Goal: Contribute content: Contribute content

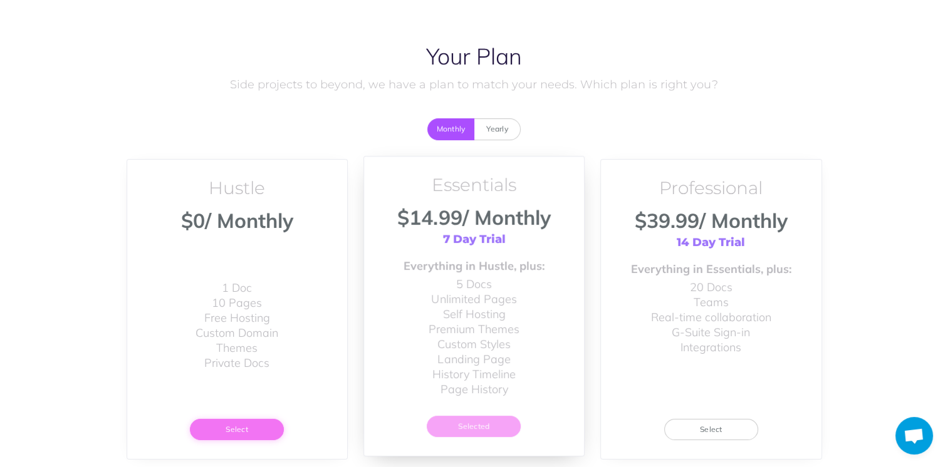
click at [234, 429] on button "Select" at bounding box center [237, 429] width 94 height 21
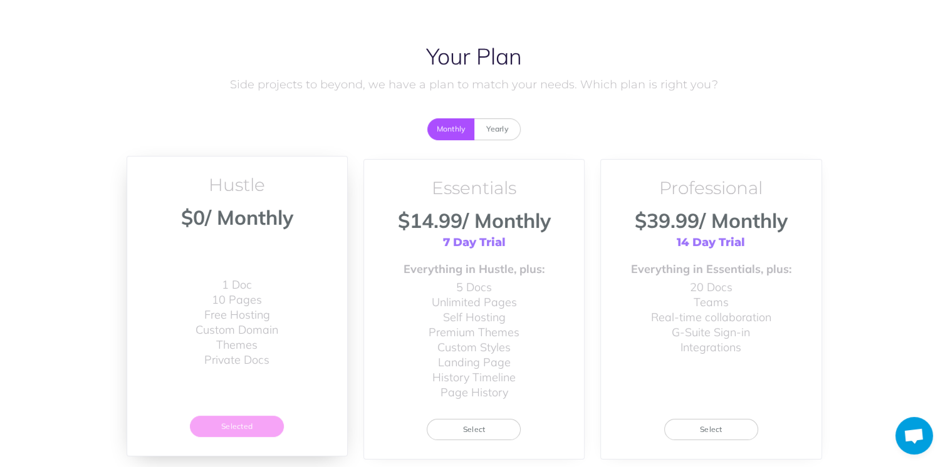
scroll to position [99, 0]
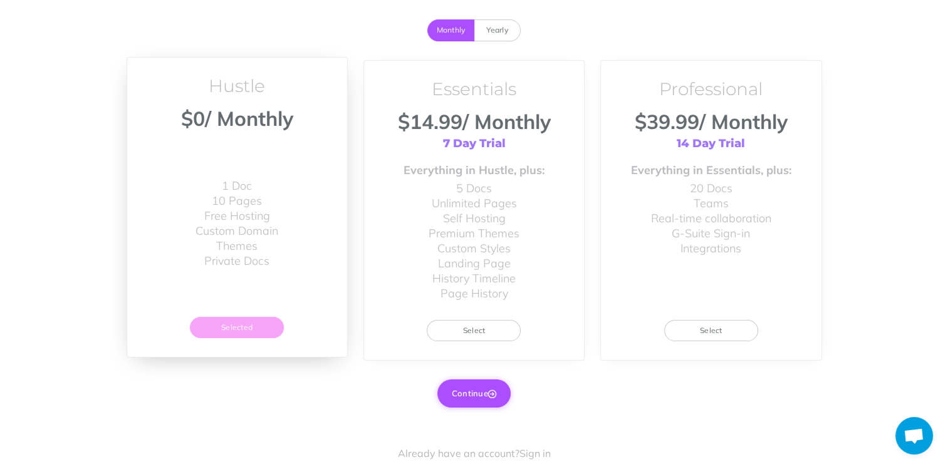
click at [462, 389] on button "Continue" at bounding box center [473, 394] width 73 height 28
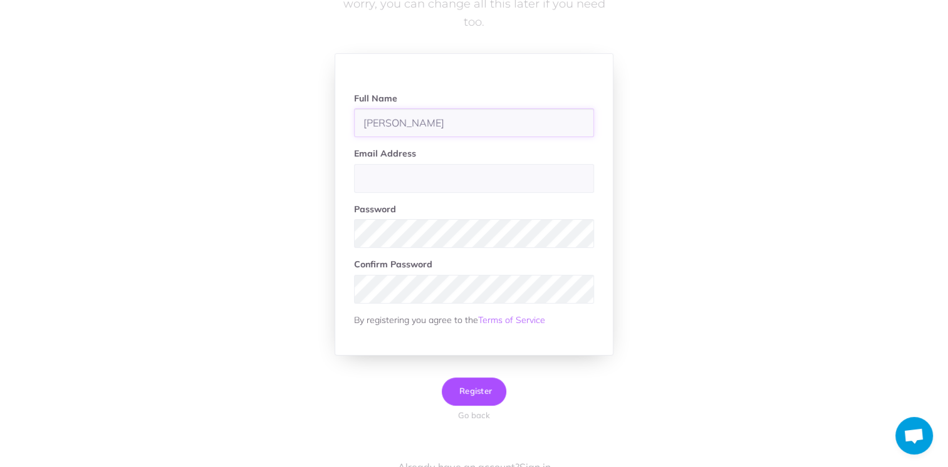
type input "[PERSON_NAME]"
type input "marshall8599@gmail.com"
click at [457, 168] on input "marshall8599@gmail.com" at bounding box center [474, 178] width 240 height 29
click at [484, 383] on button "Register" at bounding box center [474, 392] width 65 height 28
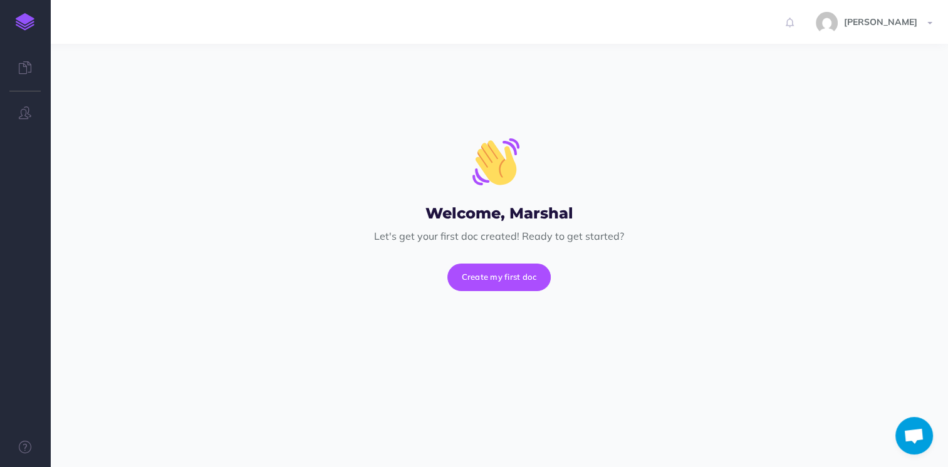
click at [476, 291] on div "Welcome, Marshal Let's get your first doc created! Ready to get started? Create…" at bounding box center [500, 208] width 464 height 291
click at [478, 283] on button "Create my first doc" at bounding box center [499, 278] width 104 height 28
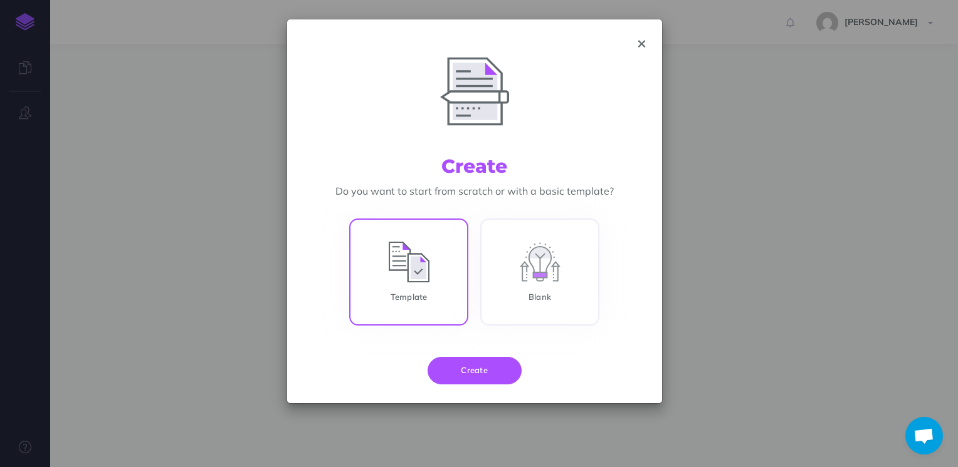
click at [418, 279] on input "Template" at bounding box center [408, 274] width 119 height 107
radio input "true"
click at [496, 373] on button "Create" at bounding box center [474, 371] width 94 height 28
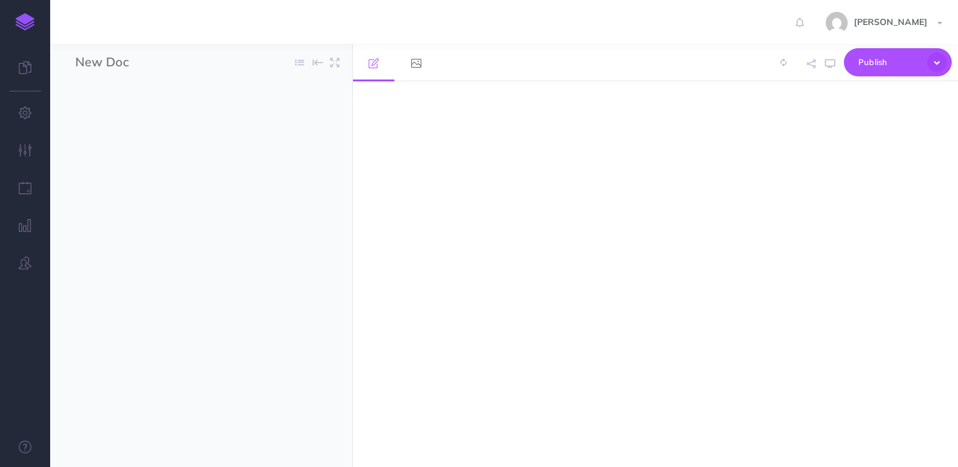
select select "null"
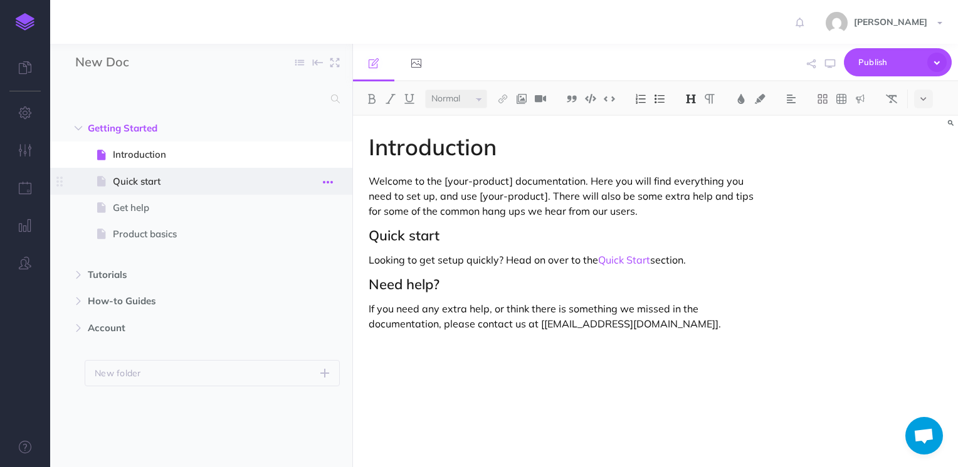
click at [333, 184] on button "button" at bounding box center [327, 182] width 23 height 16
click at [319, 276] on link "Delete" at bounding box center [293, 286] width 94 height 21
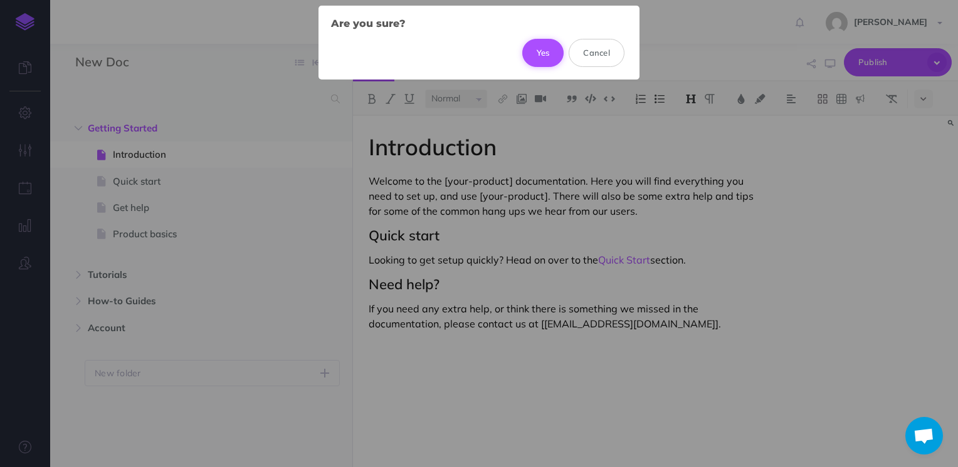
click at [540, 50] on button "Yes" at bounding box center [543, 53] width 42 height 28
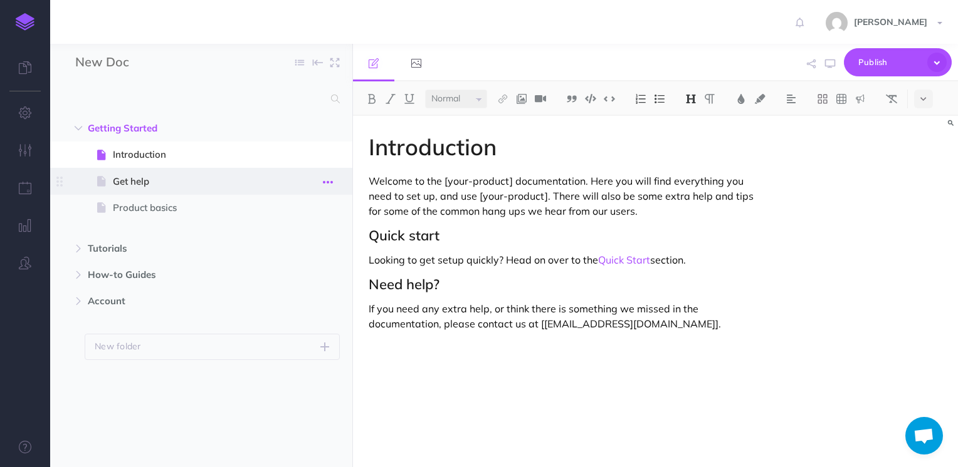
click at [330, 181] on icon "button" at bounding box center [328, 182] width 10 height 15
click at [318, 277] on link "Delete" at bounding box center [293, 286] width 94 height 21
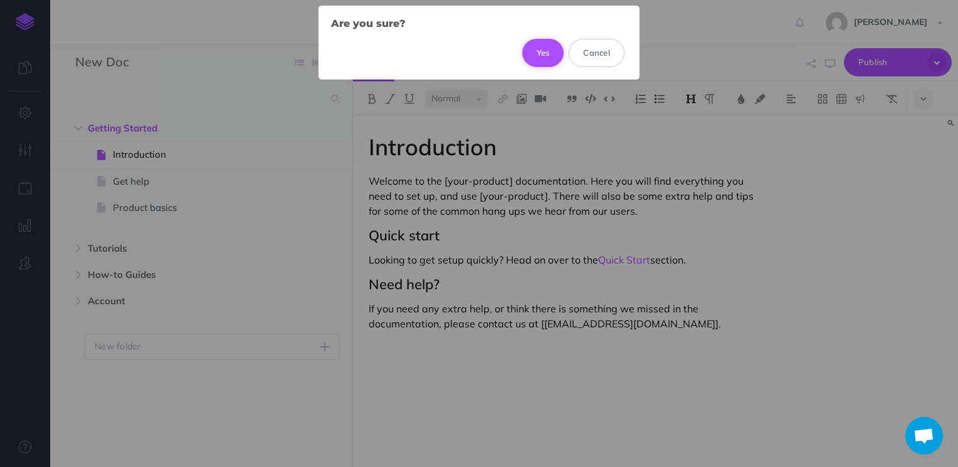
click at [541, 60] on button "Yes" at bounding box center [543, 53] width 42 height 28
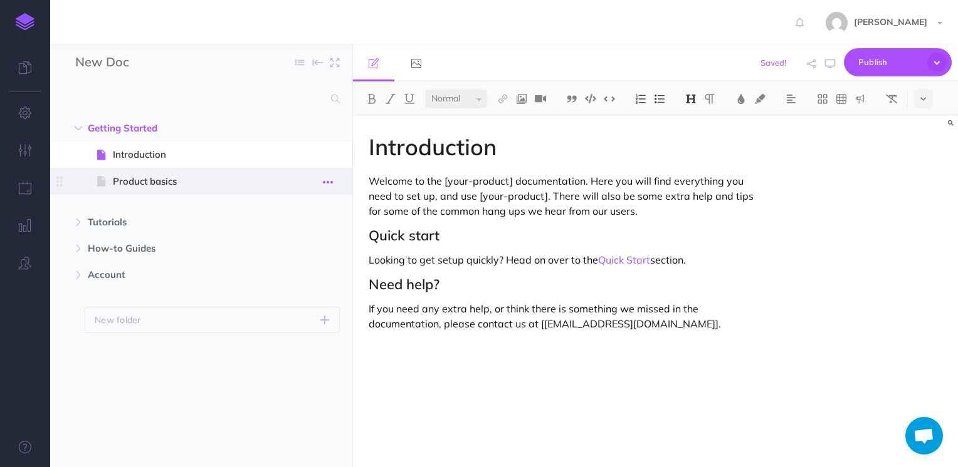
click at [337, 182] on button "button" at bounding box center [327, 182] width 23 height 16
click at [321, 280] on link "Delete" at bounding box center [293, 286] width 94 height 21
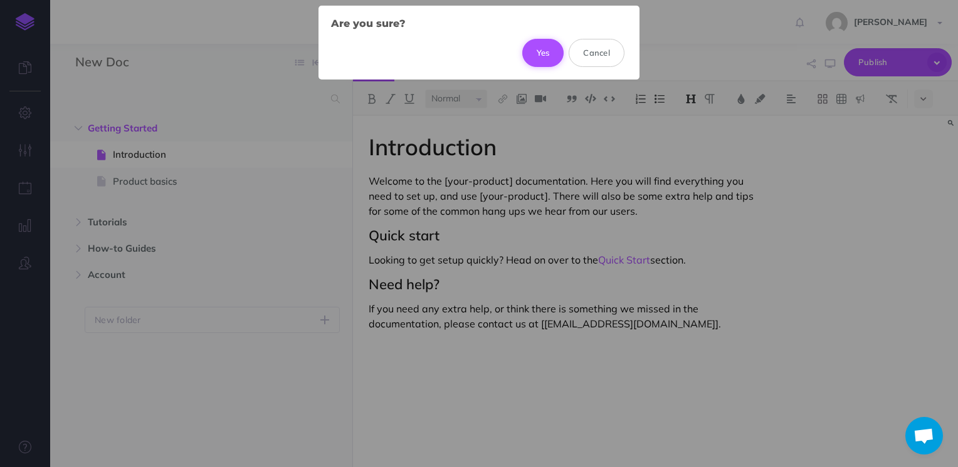
click at [551, 55] on button "Yes" at bounding box center [543, 53] width 42 height 28
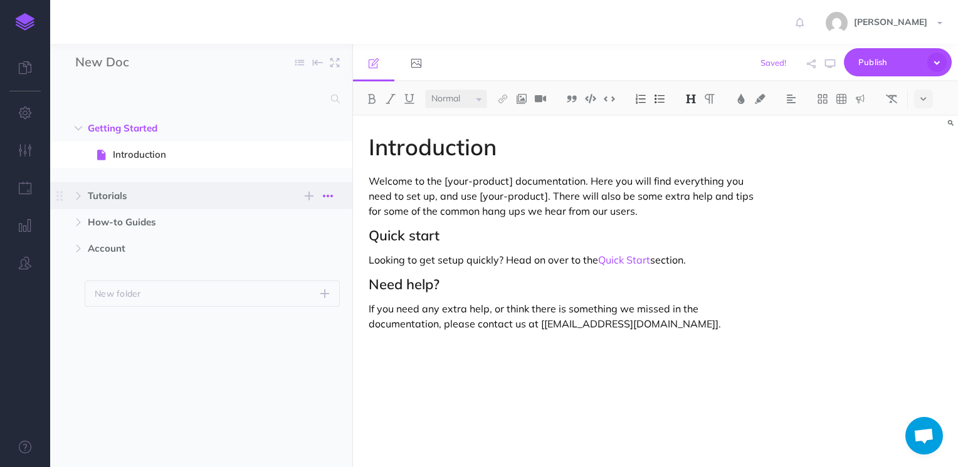
click at [333, 197] on button "button" at bounding box center [327, 196] width 23 height 15
click at [313, 281] on link "Delete" at bounding box center [293, 280] width 94 height 21
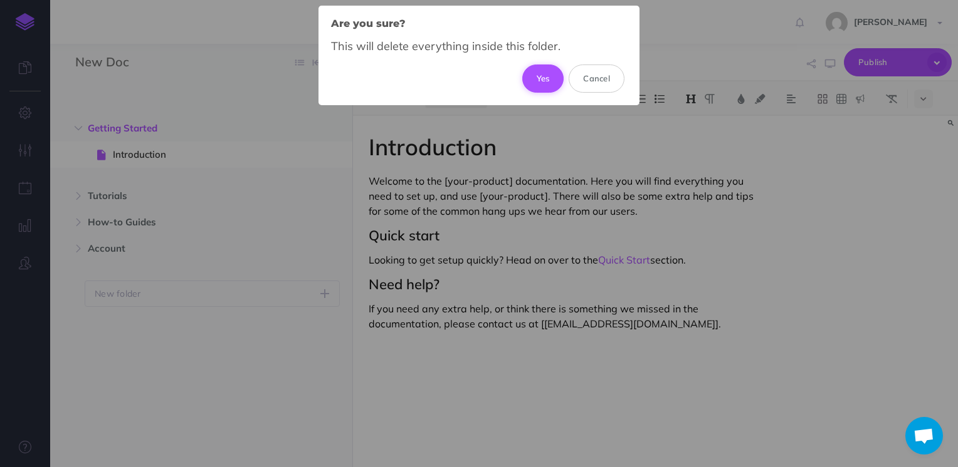
click at [550, 76] on button "Yes" at bounding box center [543, 79] width 42 height 28
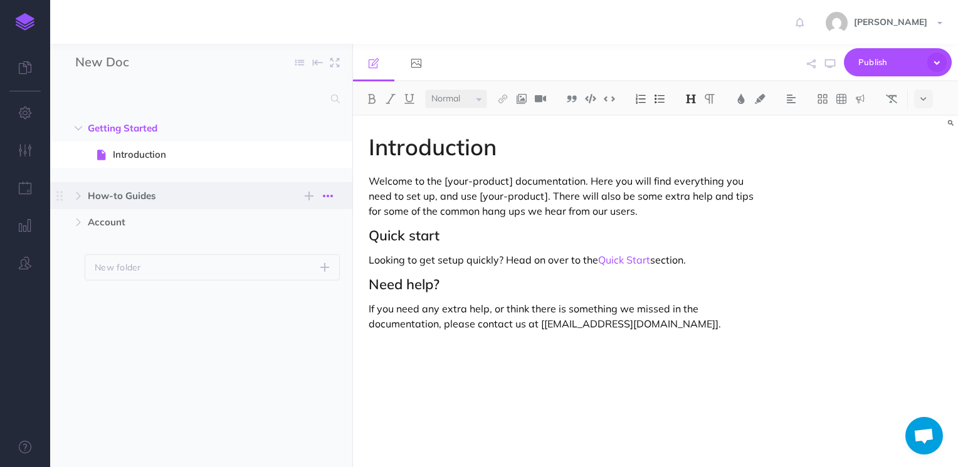
click at [327, 197] on icon "button" at bounding box center [328, 196] width 10 height 15
click at [311, 271] on link "Delete" at bounding box center [293, 280] width 94 height 21
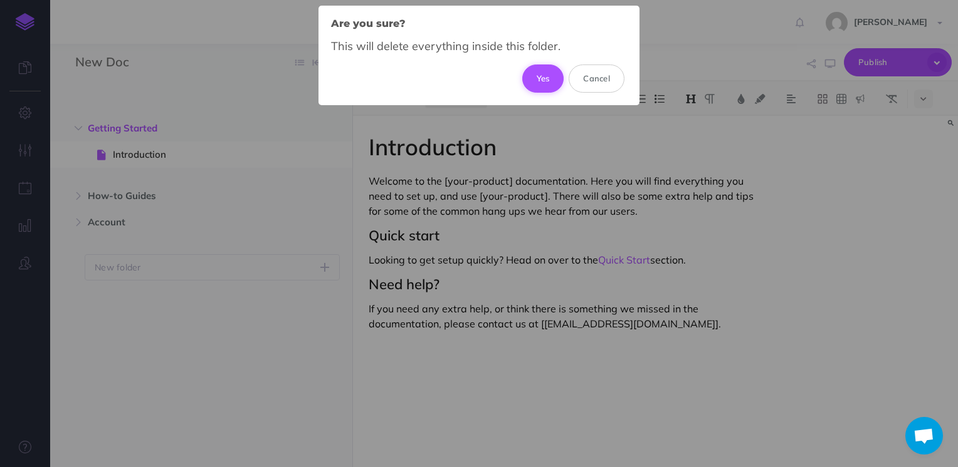
click at [538, 85] on button "Yes" at bounding box center [543, 79] width 42 height 28
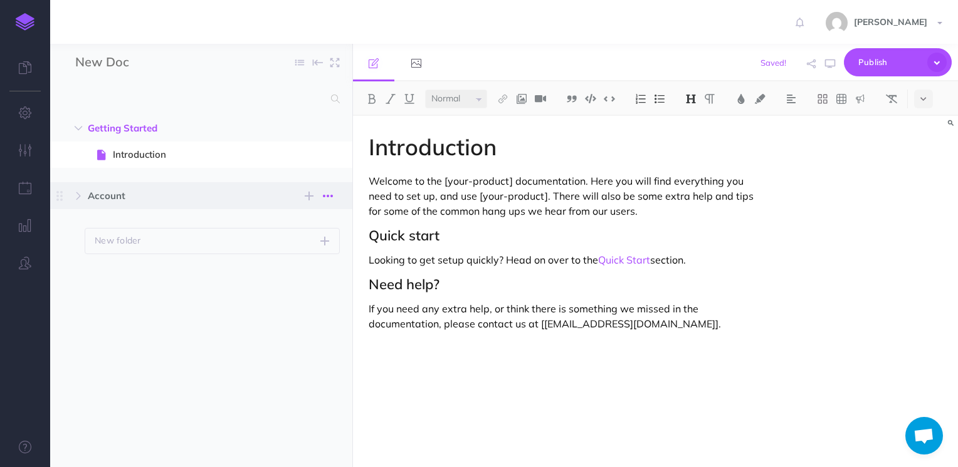
click at [332, 202] on icon "button" at bounding box center [328, 196] width 10 height 15
click at [318, 286] on link "Delete" at bounding box center [293, 280] width 94 height 21
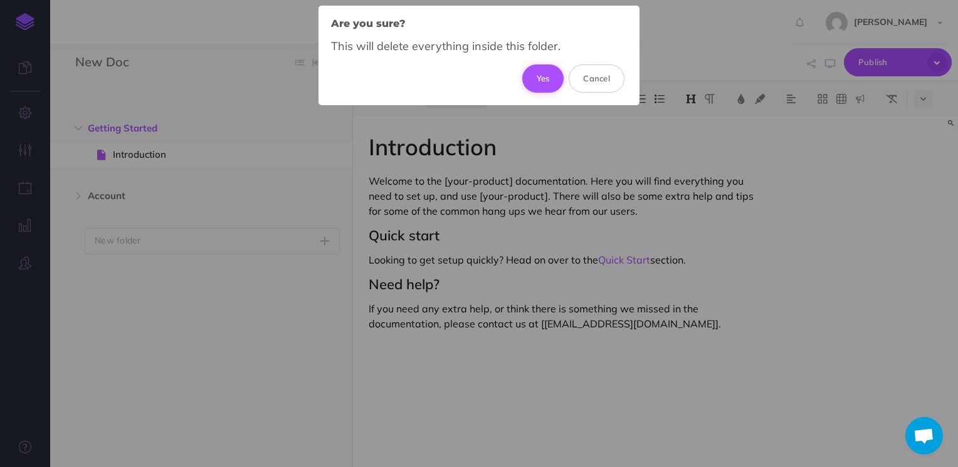
click at [547, 86] on button "Yes" at bounding box center [543, 79] width 42 height 28
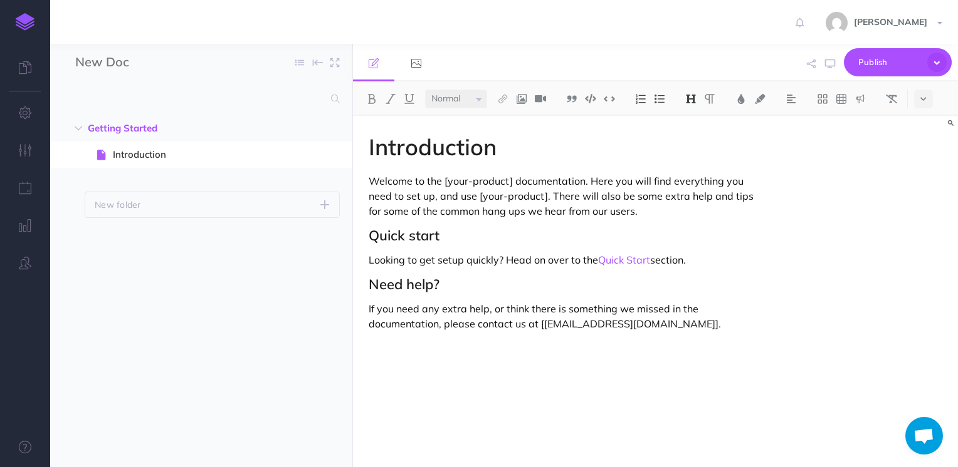
click at [474, 155] on h1 "Introduction" at bounding box center [564, 147] width 392 height 25
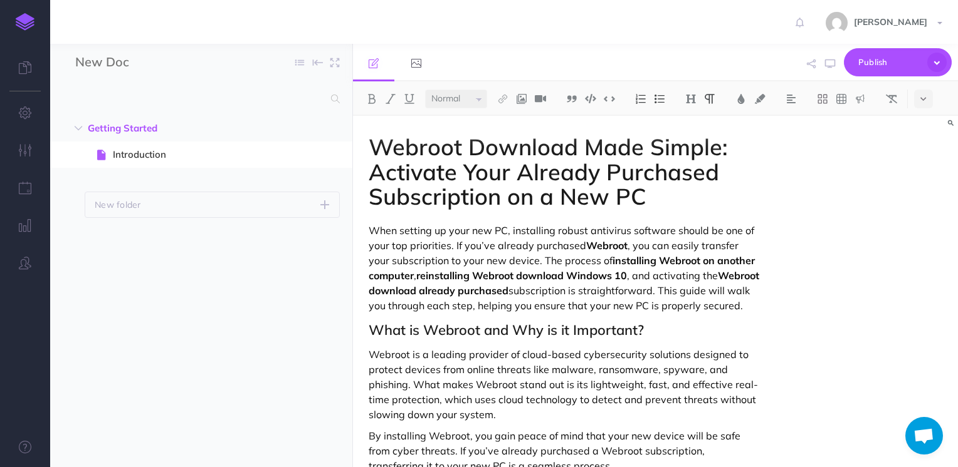
scroll to position [2840, 0]
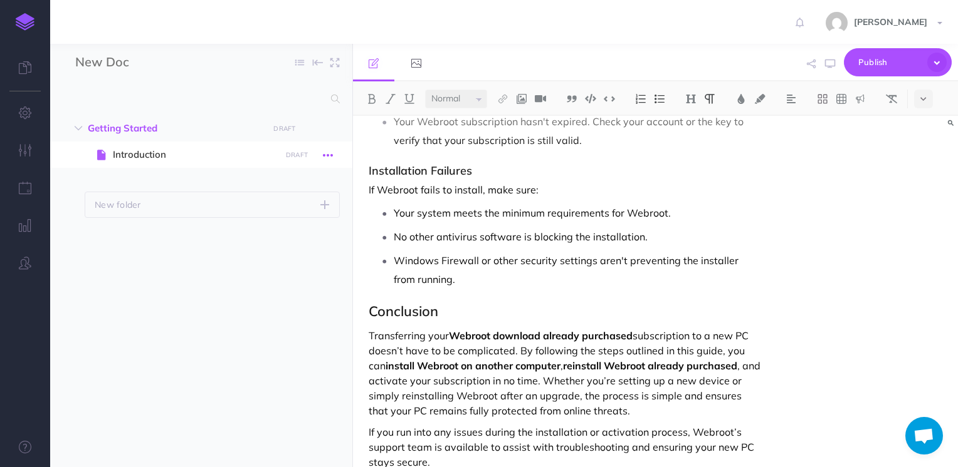
click at [329, 156] on icon "button" at bounding box center [328, 155] width 10 height 15
click at [115, 149] on span "Introduction" at bounding box center [195, 154] width 164 height 15
click at [142, 153] on span "Introduction" at bounding box center [195, 154] width 164 height 15
click at [209, 169] on ul "Introduction DRAFT Publish these changes Nevermind Publish Page history Notes m…" at bounding box center [212, 157] width 255 height 31
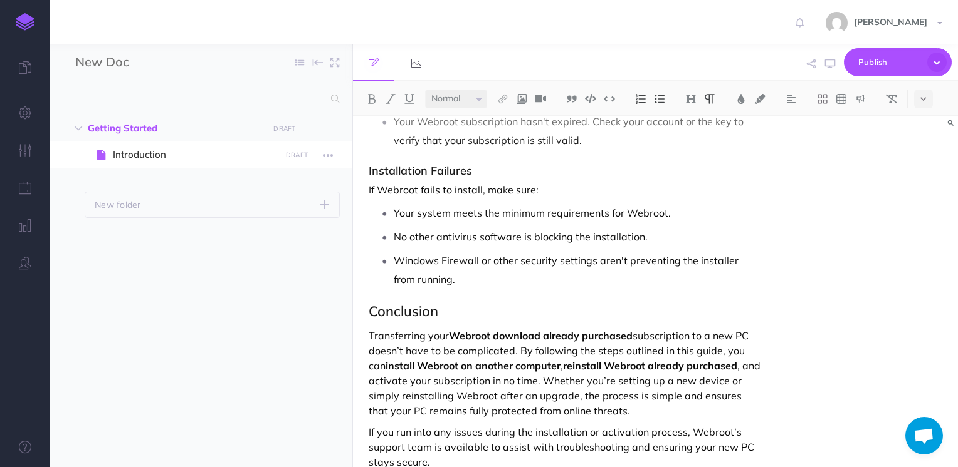
drag, startPoint x: 209, startPoint y: 169, endPoint x: 145, endPoint y: 157, distance: 64.9
click at [145, 157] on span "Introduction" at bounding box center [195, 154] width 164 height 15
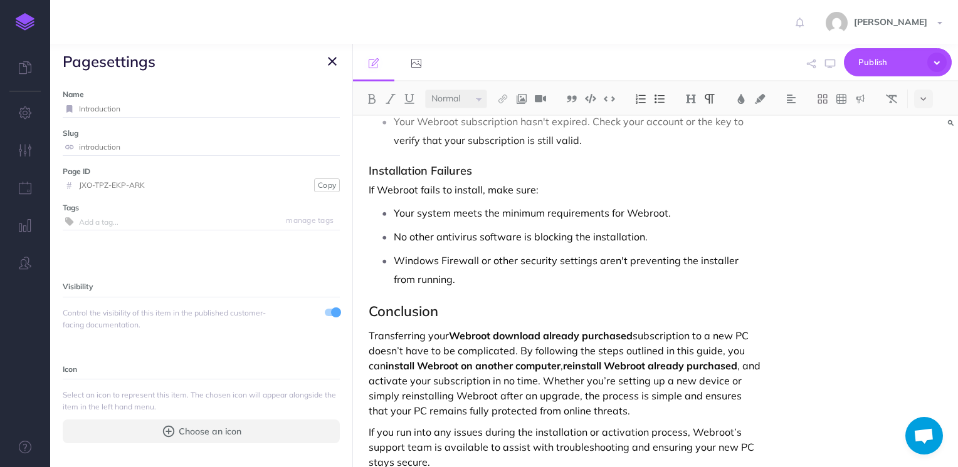
drag, startPoint x: 145, startPoint y: 157, endPoint x: 118, endPoint y: 110, distance: 54.5
click at [118, 110] on input "Introduction" at bounding box center [209, 109] width 261 height 16
paste input "Webroot Download Made Simple: Activate Your Already Purchased Subscription on a…"
type input "Webroot Download Made Simple: Activate Your Already Purchased Subscription on a…"
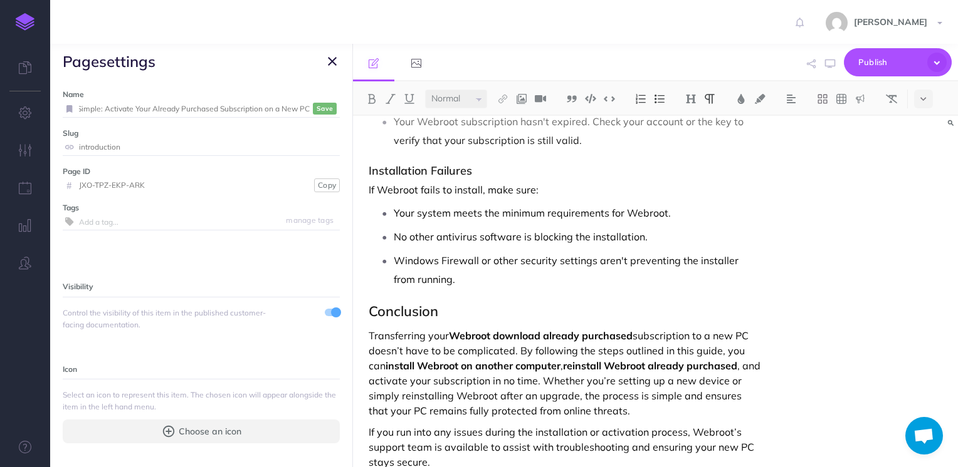
scroll to position [0, 0]
click at [131, 147] on input "introduction" at bounding box center [209, 147] width 261 height 16
paste input "webroot-download-made-simple-activate-your-already-purchased-subscription-on-a-…"
click at [316, 109] on small "Save" at bounding box center [324, 108] width 16 height 9
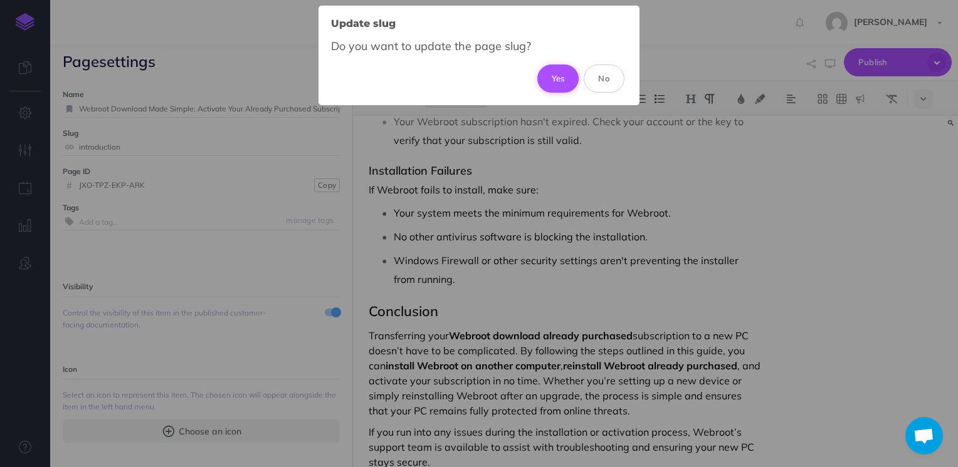
click at [564, 75] on button "Yes" at bounding box center [558, 79] width 42 height 28
type input "webroot-download-made-simple-activate-your-already-purchased-subscription-on-a-…"
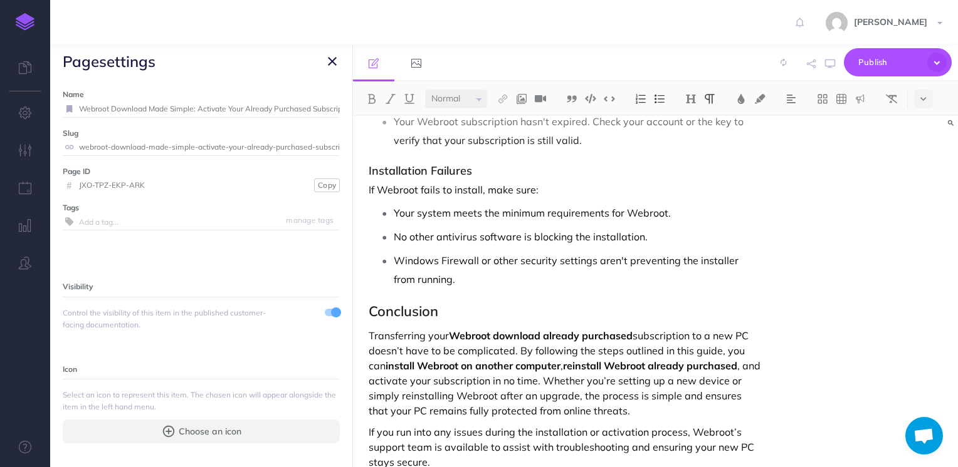
scroll to position [241, 0]
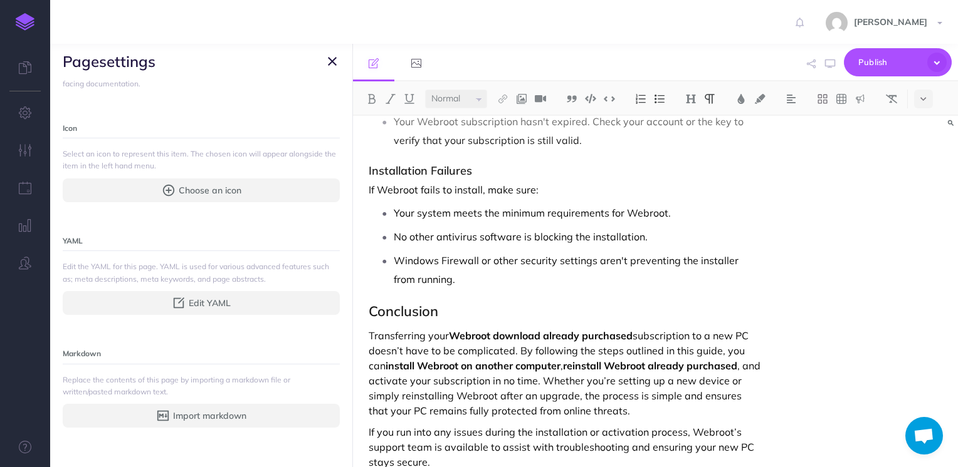
click at [399, 309] on h2 "Conclusion" at bounding box center [564, 311] width 392 height 15
click at [371, 307] on h2 "Conclusion" at bounding box center [564, 311] width 392 height 15
click at [698, 94] on button at bounding box center [690, 99] width 19 height 19
drag, startPoint x: 414, startPoint y: 296, endPoint x: 373, endPoint y: 306, distance: 41.3
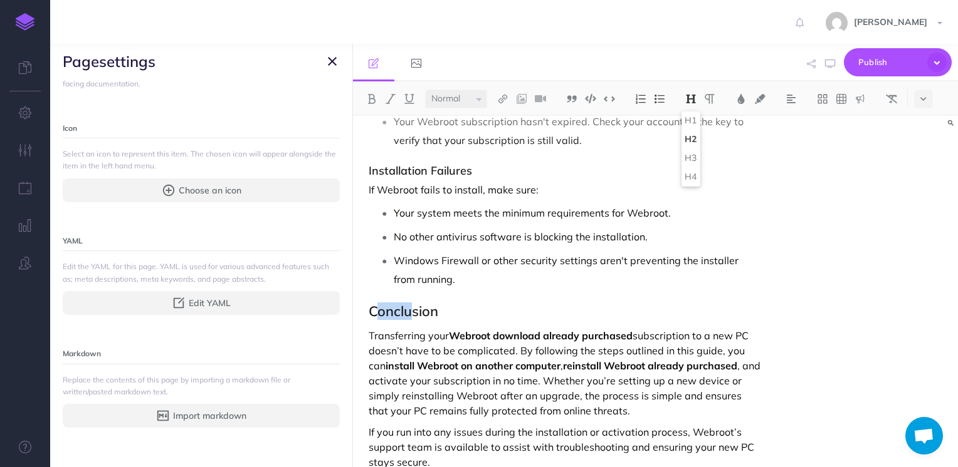
click at [373, 306] on h2 "Conclusion" at bounding box center [564, 311] width 392 height 15
click at [370, 306] on h2 "Conclusion" at bounding box center [564, 311] width 392 height 15
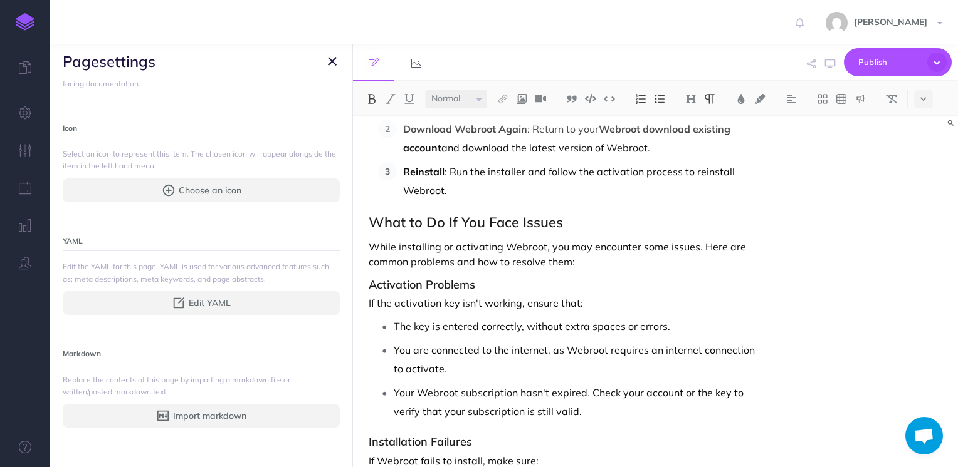
scroll to position [2547, 0]
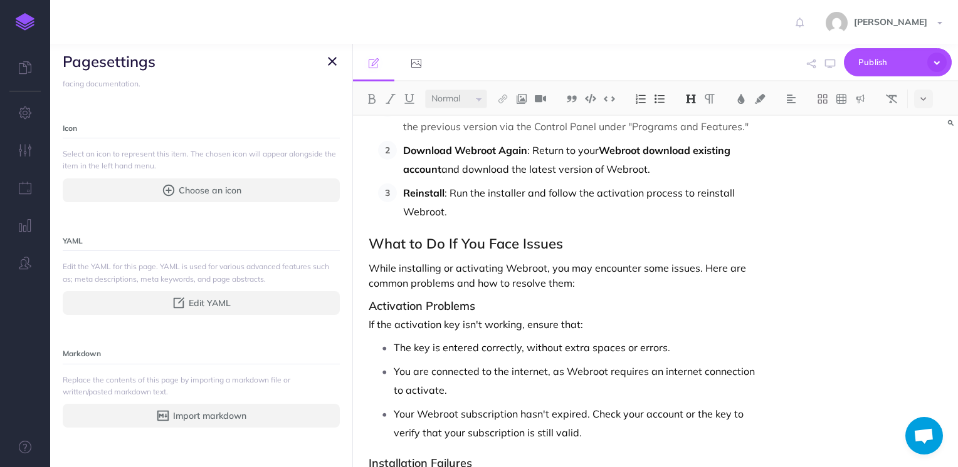
click at [371, 239] on h2 "What to Do If You Face Issues" at bounding box center [564, 243] width 392 height 15
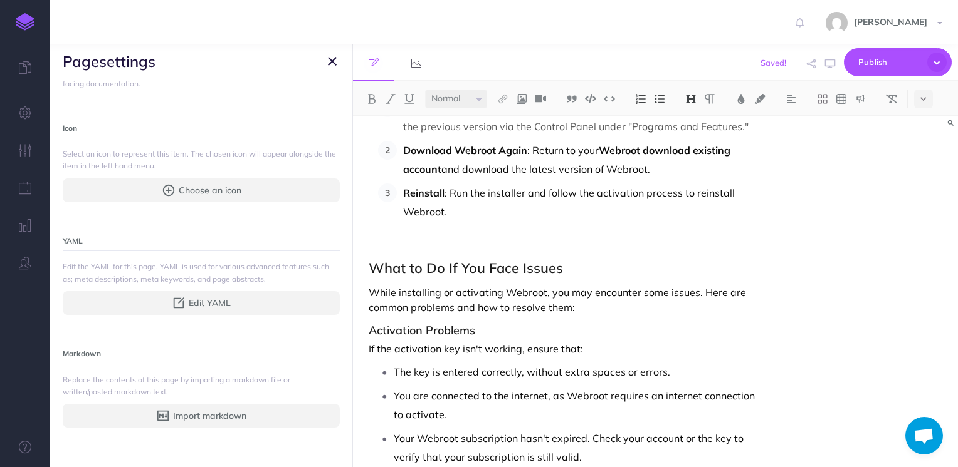
click at [328, 60] on icon "button" at bounding box center [332, 61] width 9 height 15
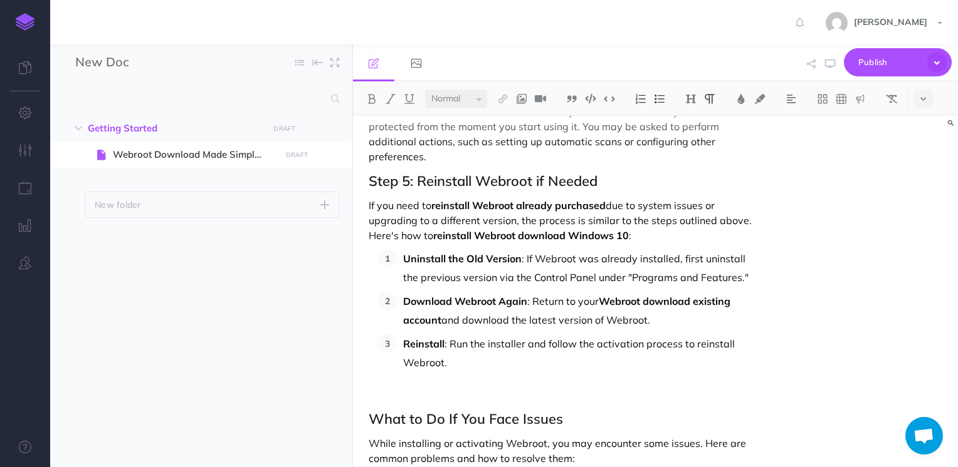
scroll to position [2295, 0]
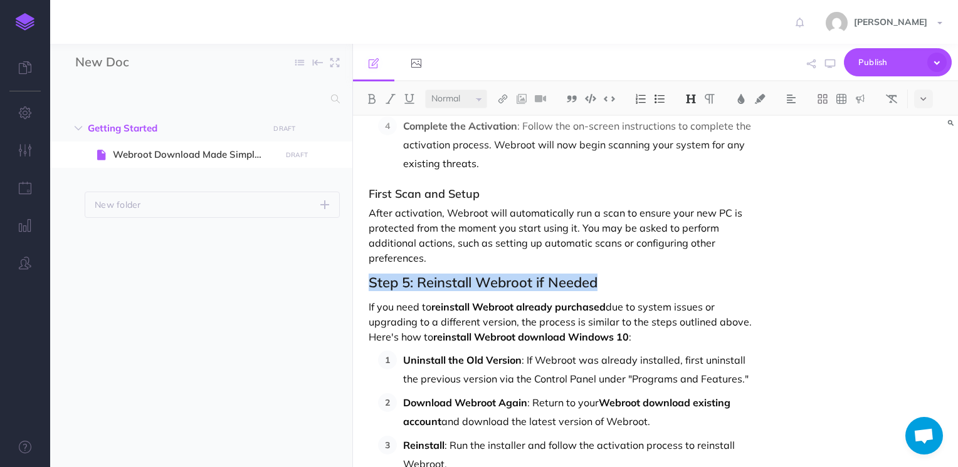
drag, startPoint x: 620, startPoint y: 274, endPoint x: 360, endPoint y: 274, distance: 260.7
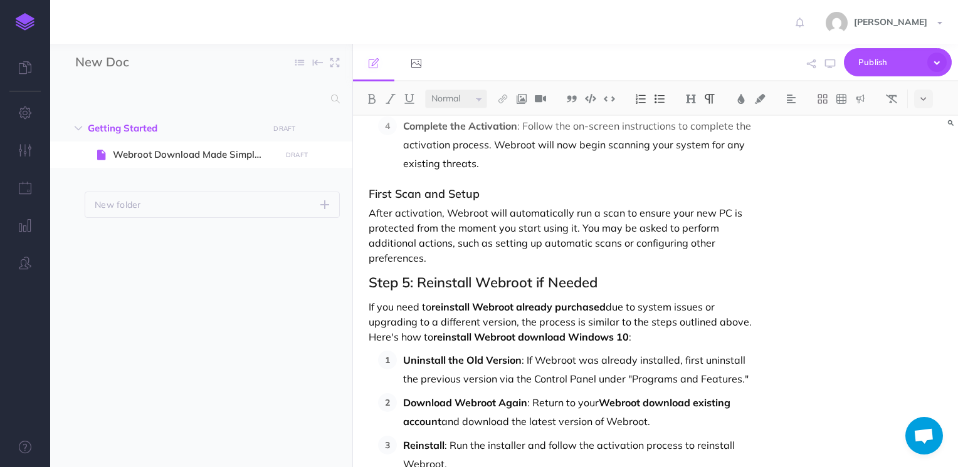
click at [491, 209] on p "After activation, Webroot will automatically run a scan to ensure your new PC i…" at bounding box center [564, 236] width 392 height 60
drag, startPoint x: 483, startPoint y: 194, endPoint x: 365, endPoint y: 183, distance: 118.4
click at [687, 99] on img at bounding box center [690, 99] width 11 height 10
click at [370, 279] on h2 "Step 5: Reinstall Webroot if Needed" at bounding box center [564, 282] width 392 height 15
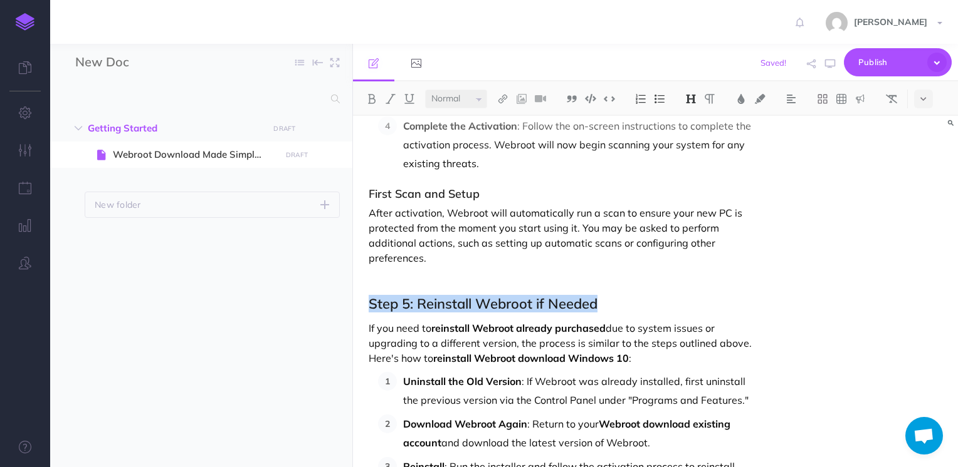
drag, startPoint x: 622, startPoint y: 301, endPoint x: 365, endPoint y: 297, distance: 257.0
click at [689, 102] on img at bounding box center [690, 99] width 11 height 10
click at [689, 153] on button "H3" at bounding box center [690, 158] width 19 height 19
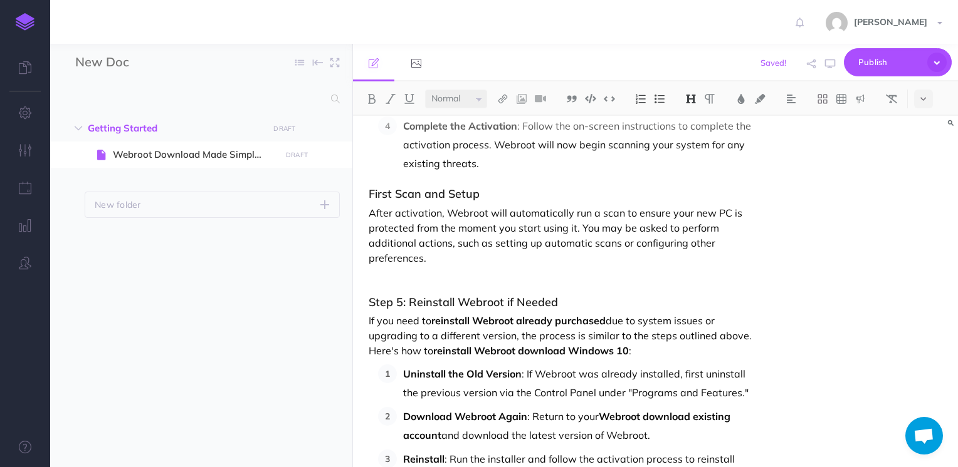
click at [899, 352] on div "Webroot Download Made Simple: Activate Your Already Purchased Subscription on a…" at bounding box center [655, 292] width 605 height 352
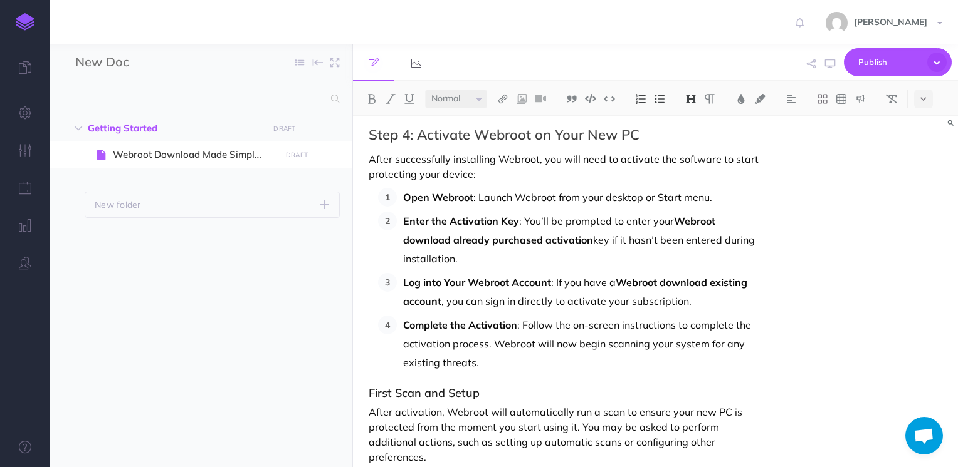
scroll to position [2094, 0]
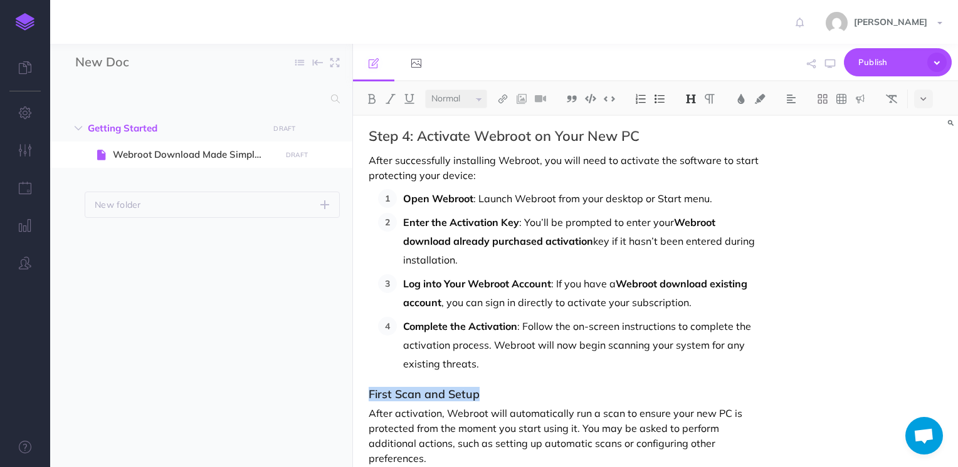
drag, startPoint x: 494, startPoint y: 390, endPoint x: 367, endPoint y: 394, distance: 127.3
click at [689, 99] on img at bounding box center [690, 99] width 11 height 10
click at [692, 173] on button "H4" at bounding box center [690, 177] width 19 height 19
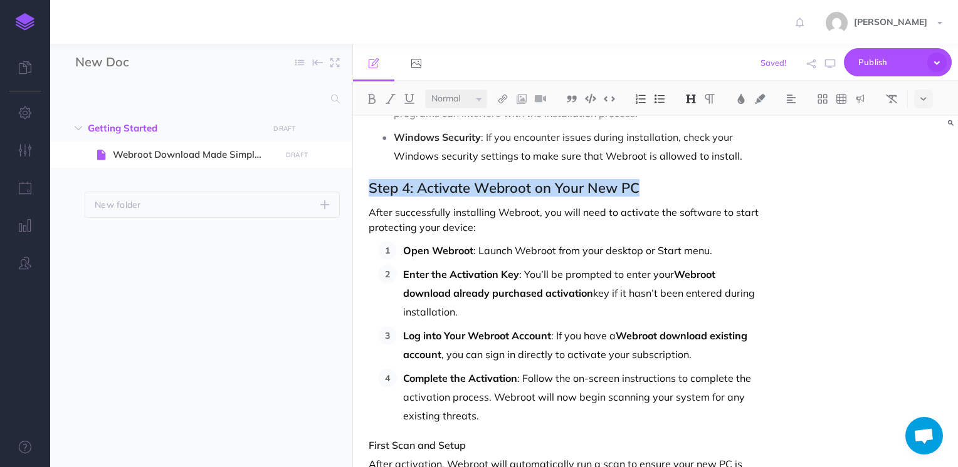
drag, startPoint x: 648, startPoint y: 139, endPoint x: 344, endPoint y: 185, distance: 307.4
click at [344, 185] on div "New Doc Collapse all Expand all Expand to root folders Getting Started DRAFT Pu…" at bounding box center [503, 256] width 907 height 424
click at [682, 97] on button at bounding box center [690, 99] width 19 height 19
click at [694, 160] on button "H3" at bounding box center [690, 158] width 19 height 19
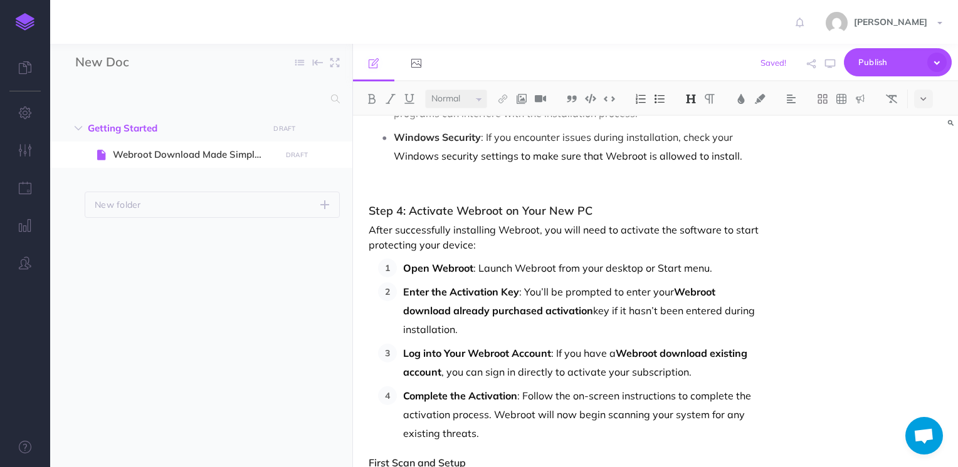
click at [904, 244] on div "Webroot Download Made Simple: Activate Your Already Purchased Subscription on a…" at bounding box center [655, 292] width 605 height 352
click at [632, 207] on h3 "Step 4: Activate Webroot on Your New PC" at bounding box center [564, 211] width 392 height 13
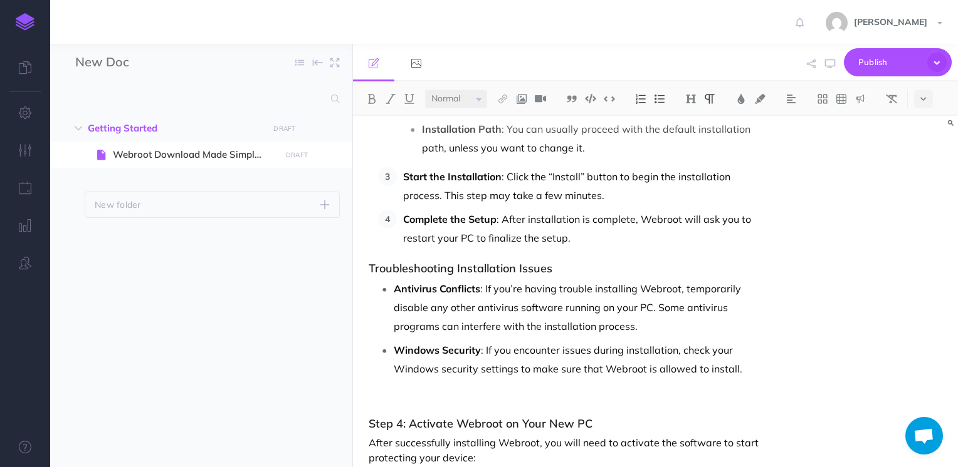
scroll to position [1808, 0]
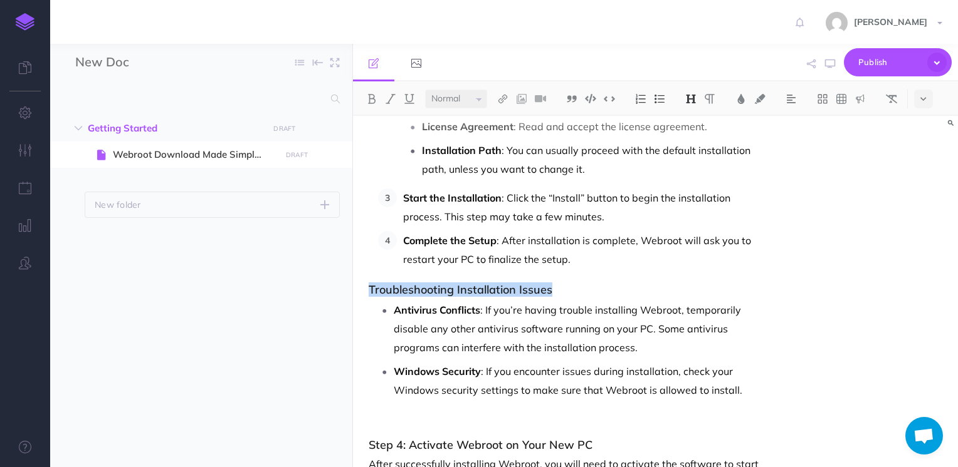
drag, startPoint x: 557, startPoint y: 283, endPoint x: 363, endPoint y: 291, distance: 194.5
click at [694, 102] on img at bounding box center [690, 99] width 11 height 10
click at [695, 174] on button "H4" at bounding box center [690, 177] width 19 height 19
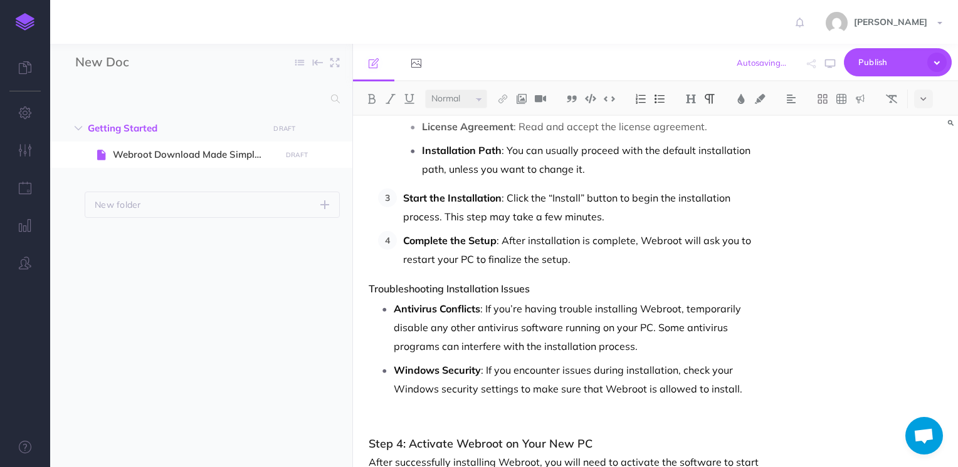
click at [753, 190] on p "Start the Installation : Click the “Install” button to begin the installation p…" at bounding box center [582, 208] width 358 height 38
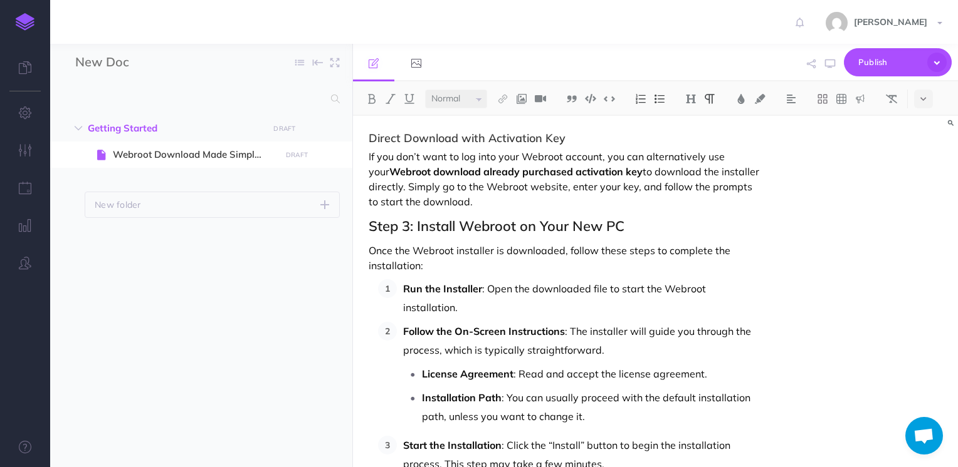
scroll to position [1542, 0]
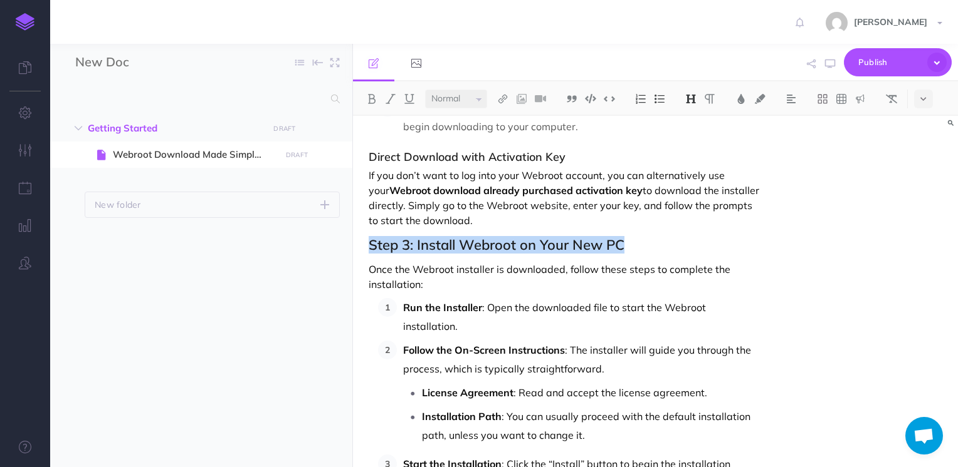
drag, startPoint x: 637, startPoint y: 264, endPoint x: 365, endPoint y: 264, distance: 271.3
click at [365, 264] on div "Webroot Download Made Simple: Activate Your Already Purchased Subscription on a…" at bounding box center [565, 222] width 424 height 3296
click at [692, 99] on img at bounding box center [690, 99] width 11 height 10
click at [698, 159] on button "H3" at bounding box center [690, 158] width 19 height 19
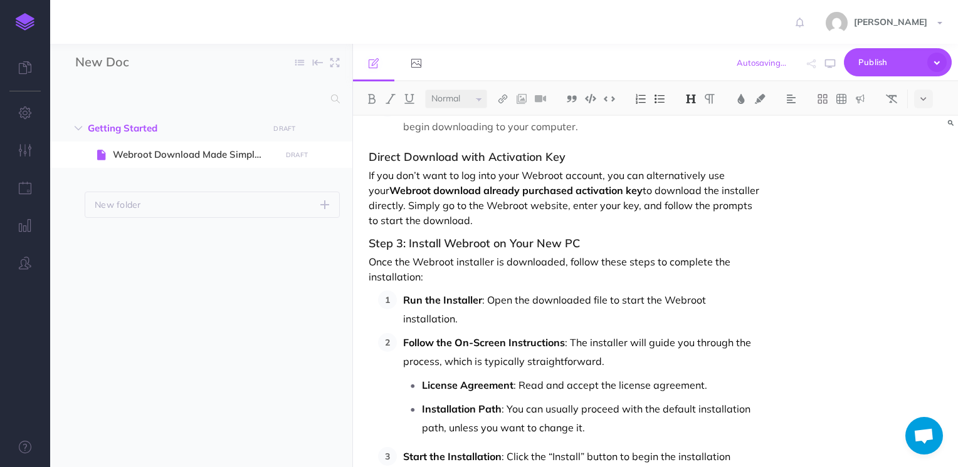
click at [368, 250] on h3 "Step 3: Install Webroot on Your New PC" at bounding box center [564, 244] width 392 height 13
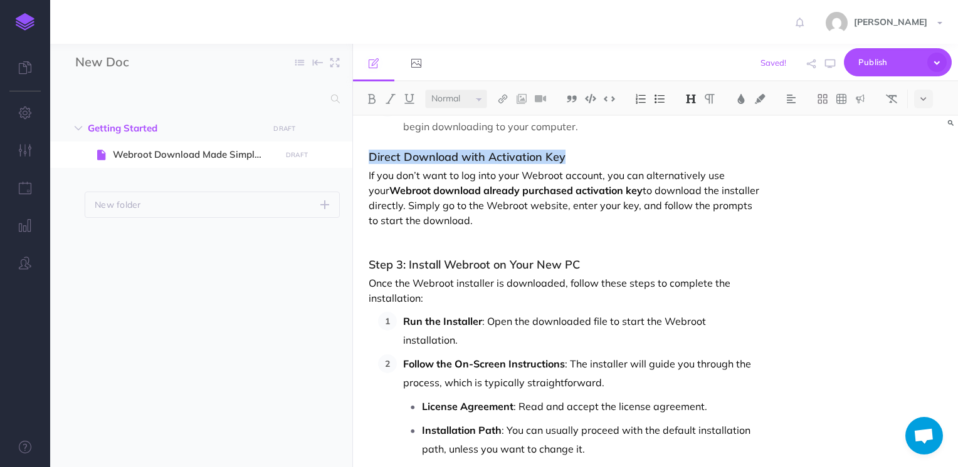
drag, startPoint x: 565, startPoint y: 168, endPoint x: 366, endPoint y: 157, distance: 199.6
click at [366, 157] on div "Webroot Download Made Simple: Activate Your Already Purchased Subscription on a…" at bounding box center [565, 229] width 424 height 3310
click at [692, 98] on img at bounding box center [690, 99] width 11 height 10
click at [694, 175] on button "H4" at bounding box center [690, 177] width 19 height 19
click at [807, 216] on div "Webroot Download Made Simple: Activate Your Already Purchased Subscription on a…" at bounding box center [655, 292] width 605 height 352
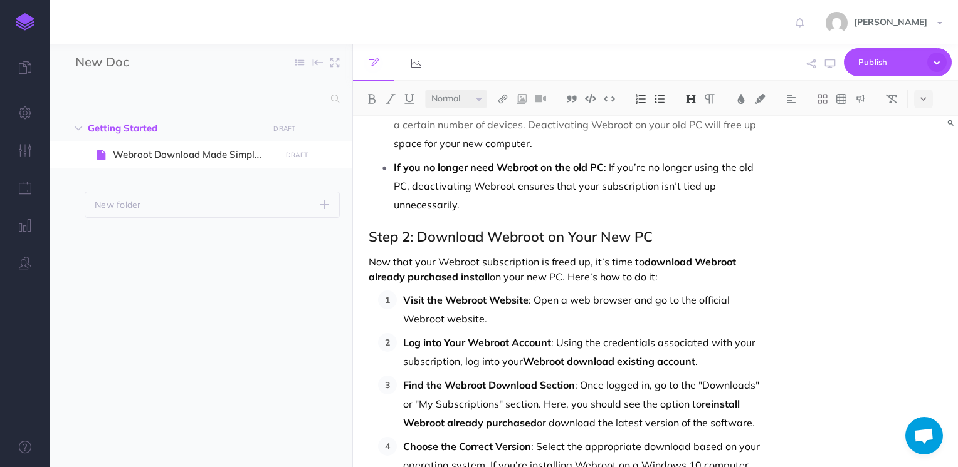
scroll to position [1141, 0]
click at [368, 245] on h2 "Step 2: Download Webroot on Your New PC" at bounding box center [564, 237] width 392 height 15
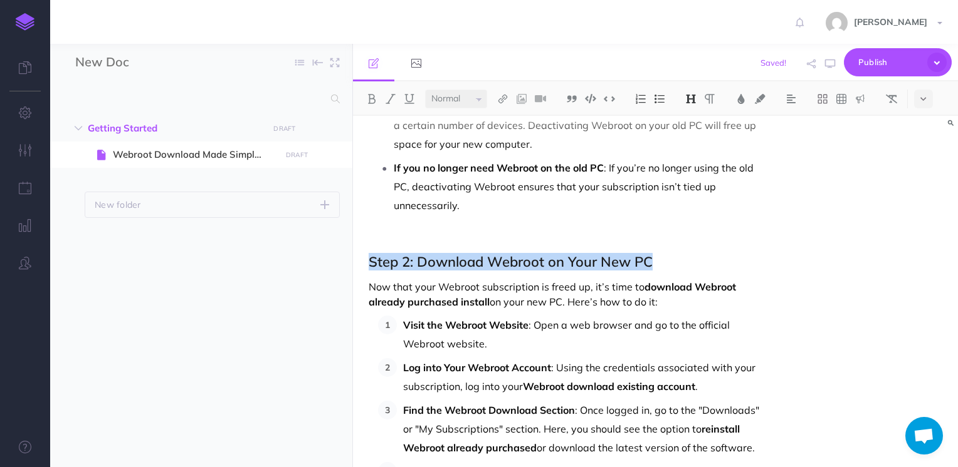
drag, startPoint x: 655, startPoint y: 285, endPoint x: 350, endPoint y: 270, distance: 304.9
click at [350, 270] on div "New Doc Collapse all Expand all Expand to root folders Getting Started DRAFT Pu…" at bounding box center [503, 256] width 907 height 424
click at [689, 94] on img at bounding box center [690, 99] width 11 height 10
click at [690, 157] on button "H3" at bounding box center [690, 158] width 19 height 19
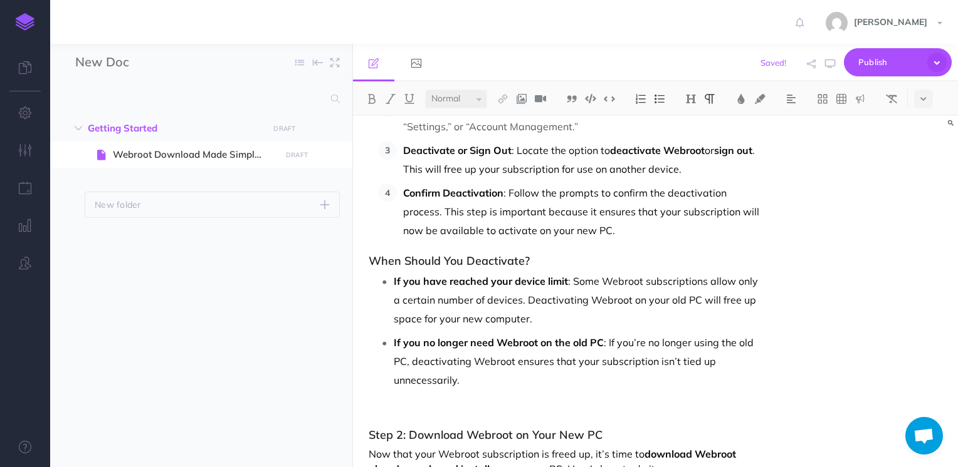
scroll to position [904, 0]
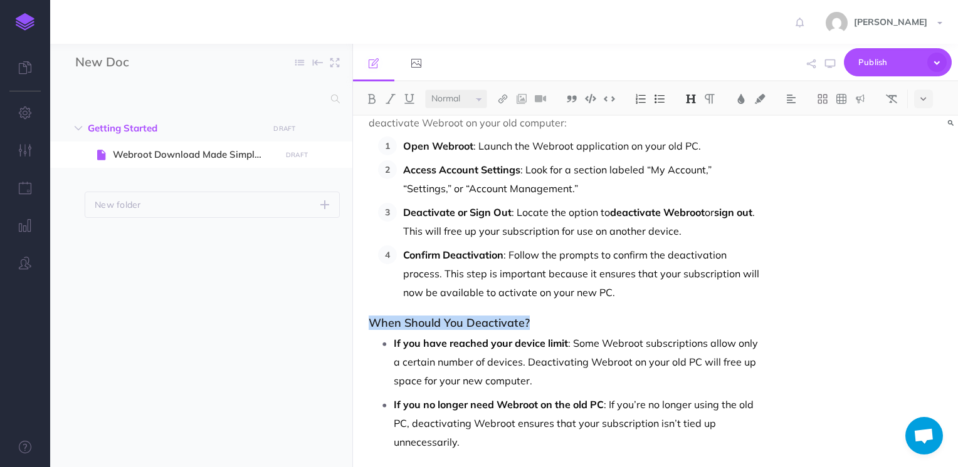
drag, startPoint x: 533, startPoint y: 337, endPoint x: 366, endPoint y: 328, distance: 167.0
click at [692, 102] on img at bounding box center [690, 99] width 11 height 10
click at [695, 174] on button "H4" at bounding box center [690, 177] width 19 height 19
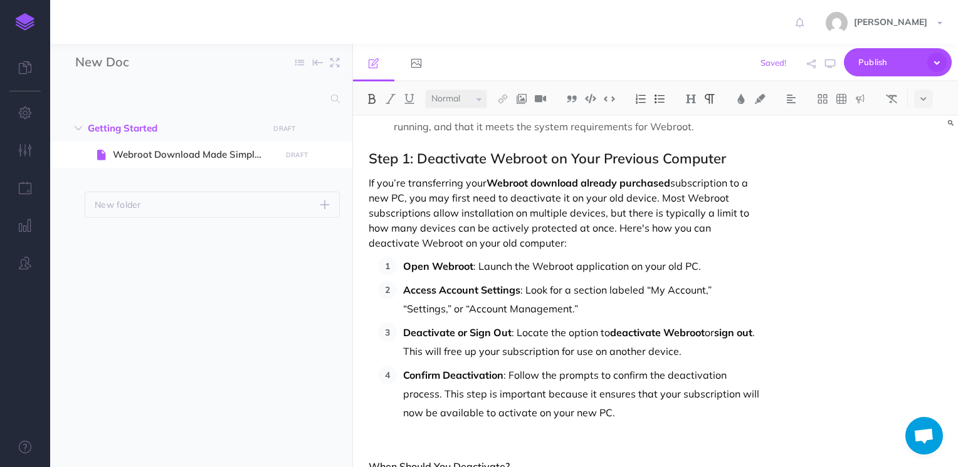
scroll to position [698, 0]
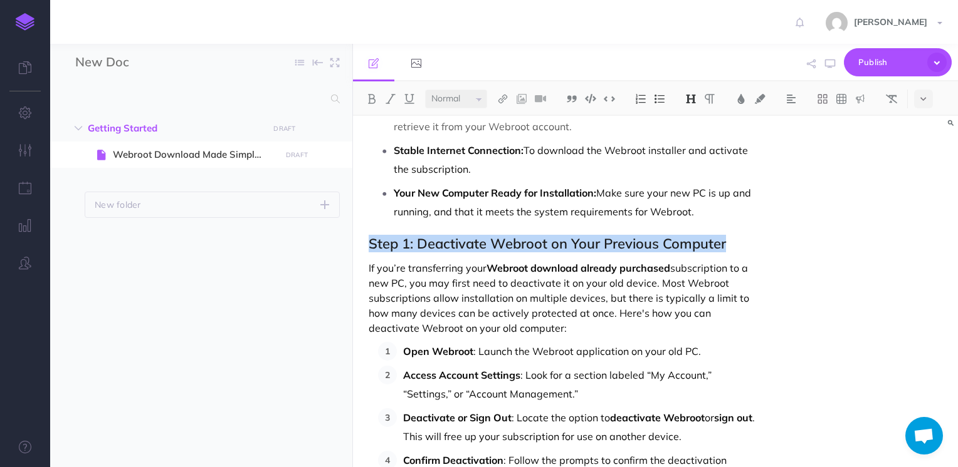
drag, startPoint x: 728, startPoint y: 259, endPoint x: 364, endPoint y: 250, distance: 364.2
click at [694, 97] on img at bounding box center [690, 99] width 11 height 10
click at [696, 158] on button "H3" at bounding box center [690, 158] width 19 height 19
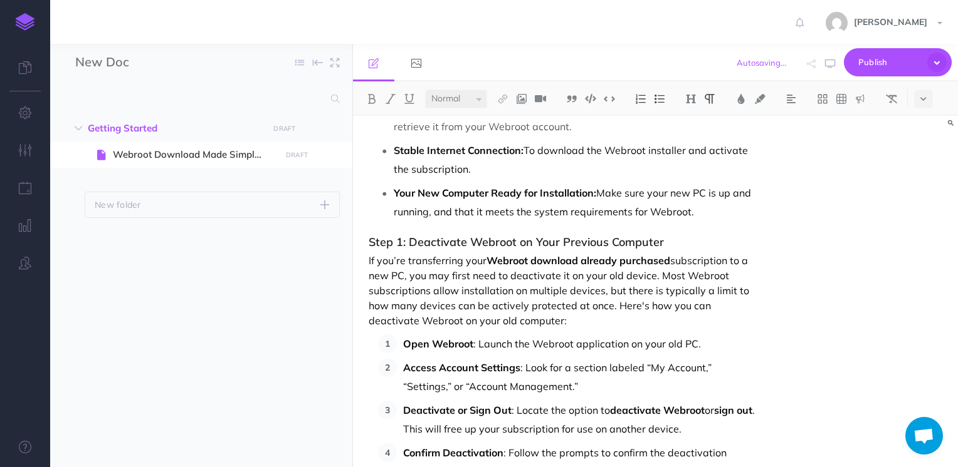
click at [722, 221] on p "Your New Computer Ready for Installation: Make sure your new PC is up and runni…" at bounding box center [577, 203] width 367 height 38
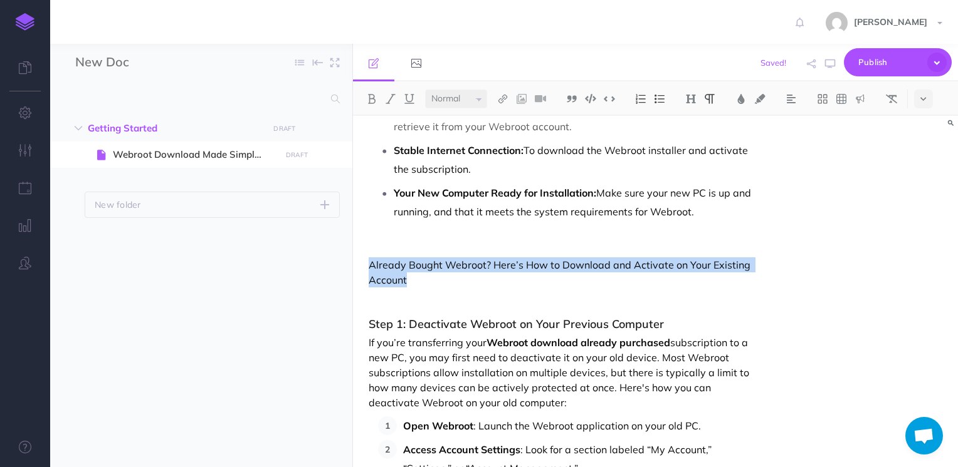
drag, startPoint x: 427, startPoint y: 295, endPoint x: 368, endPoint y: 279, distance: 60.3
click at [368, 279] on p "Already Bought Webroot? Here’s How to Download and Activate on Your Existing Ac…" at bounding box center [564, 273] width 392 height 30
click at [692, 97] on img at bounding box center [690, 99] width 11 height 10
click at [689, 139] on button "H2" at bounding box center [690, 139] width 19 height 19
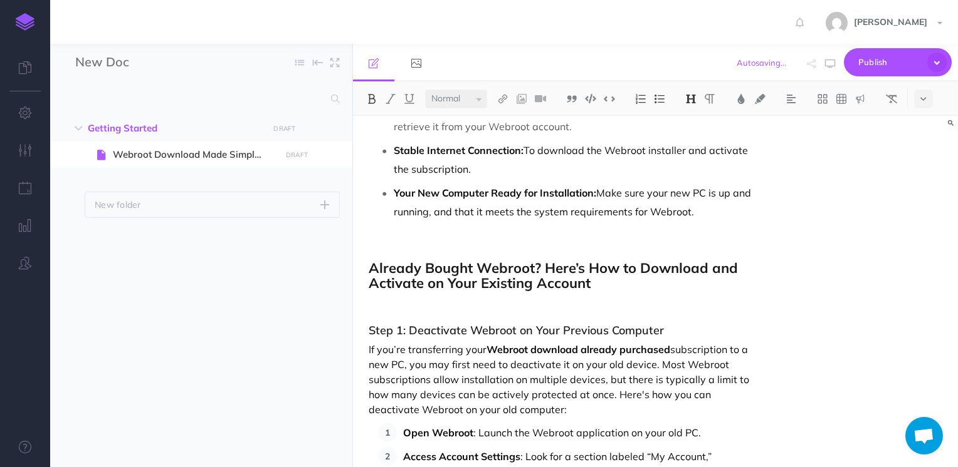
click at [642, 291] on h2 "Already Bought Webroot? Here’s How to Download and Activate on Your Existing Ac…" at bounding box center [564, 276] width 392 height 30
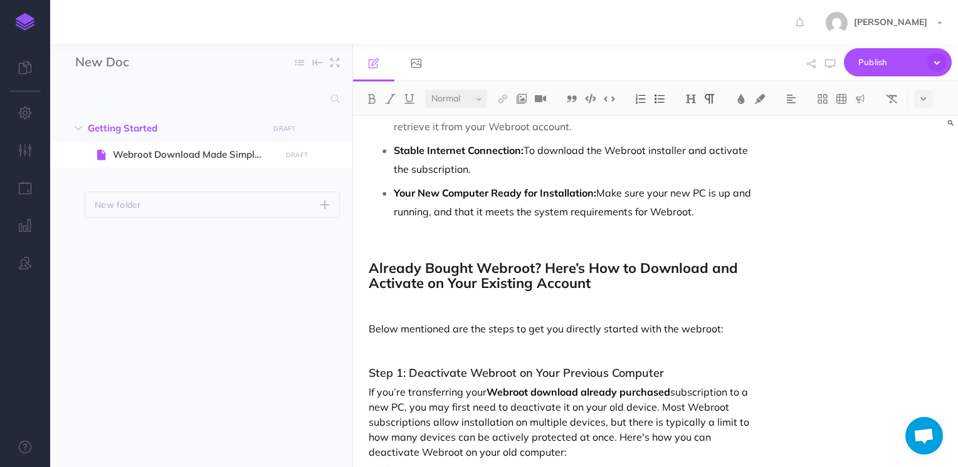
click at [955, 319] on div "Webroot Download Made Simple: Activate Your Already Purchased Subscription on a…" at bounding box center [655, 292] width 605 height 352
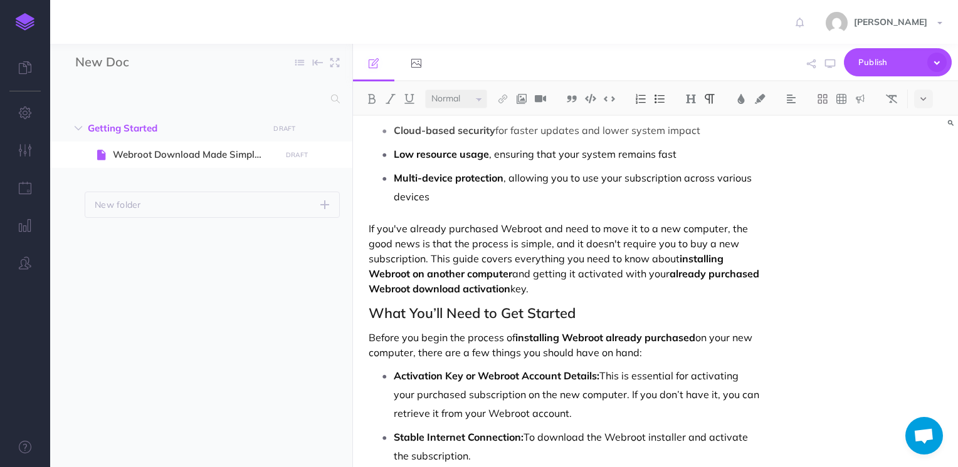
scroll to position [397, 0]
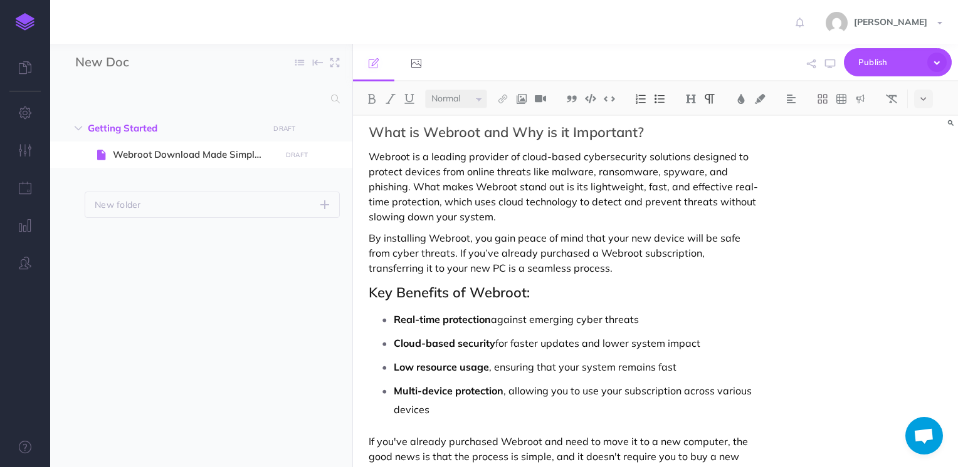
scroll to position [183, 0]
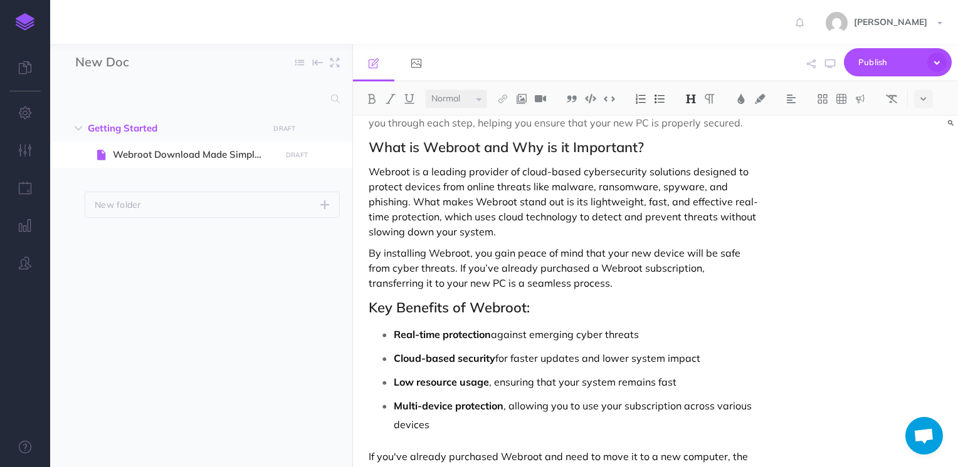
click at [370, 315] on h2 "Key Benefits of Webroot:" at bounding box center [564, 307] width 392 height 15
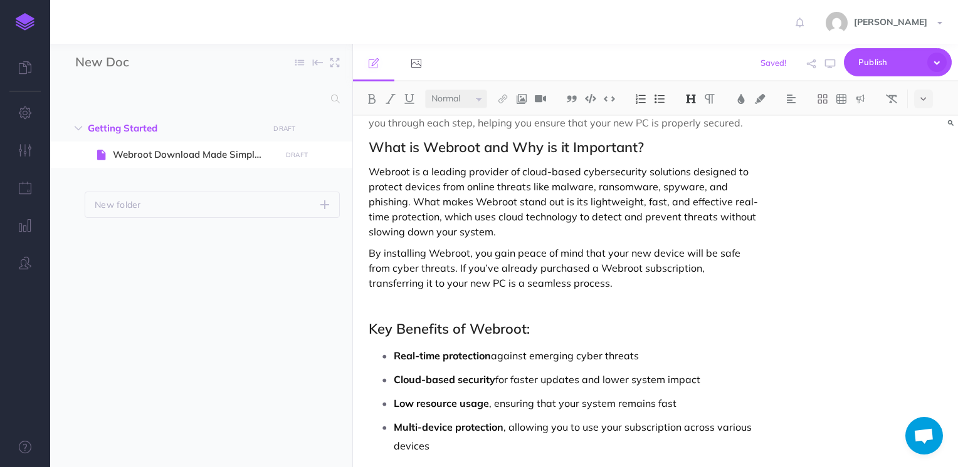
click at [687, 99] on img at bounding box center [690, 99] width 11 height 10
click at [370, 155] on h2 "What is Webroot and Why is it Important?" at bounding box center [564, 147] width 392 height 15
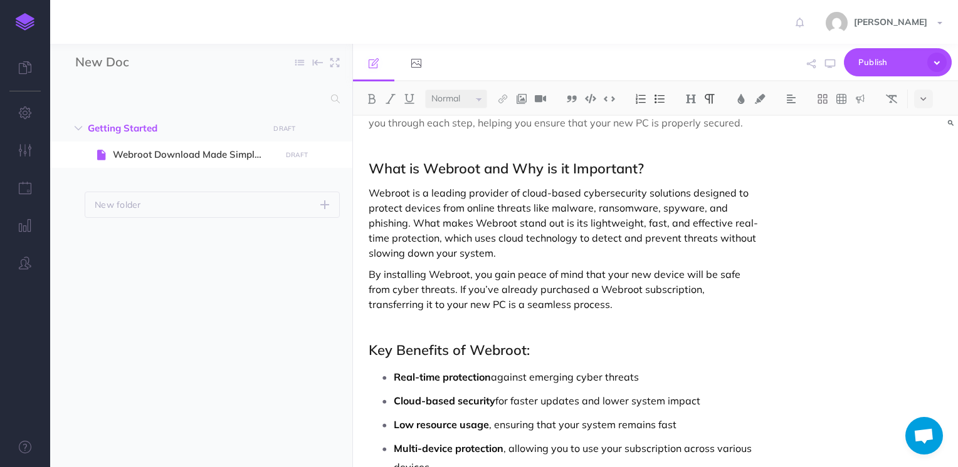
click at [434, 130] on p "When setting up your new PC, installing robust antivirus software should be one…" at bounding box center [564, 85] width 392 height 90
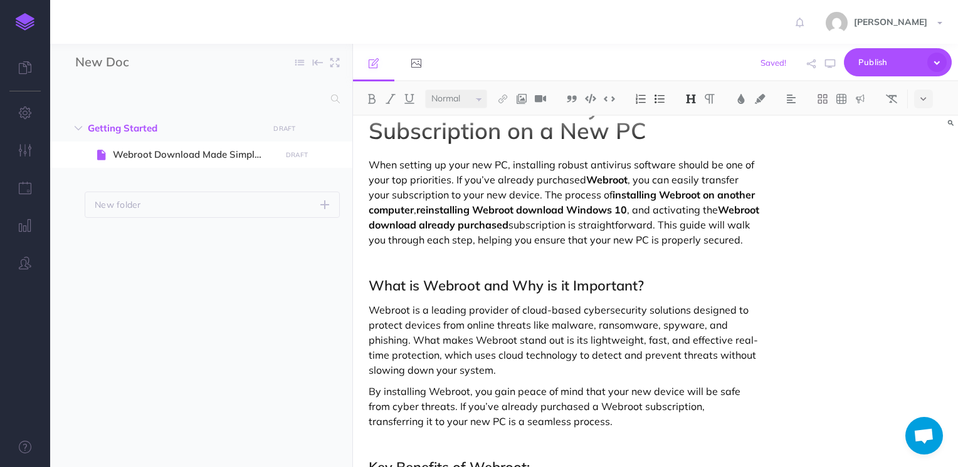
scroll to position [16, 0]
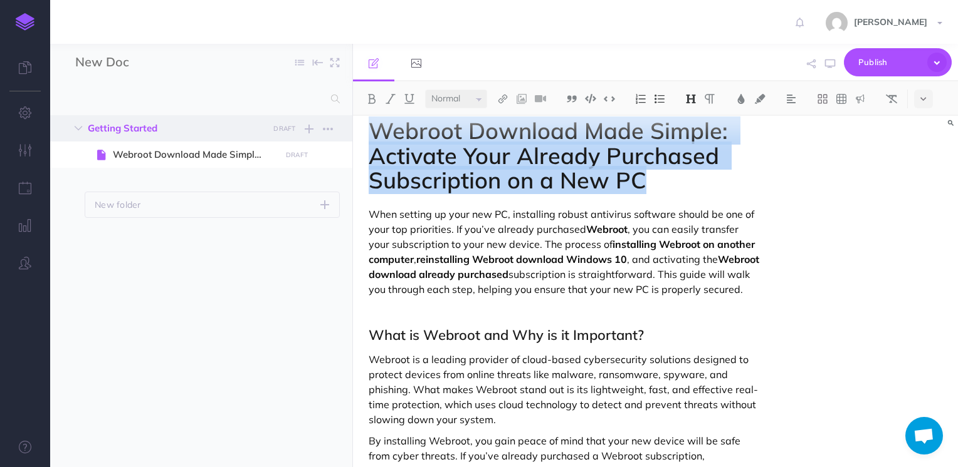
drag, startPoint x: 660, startPoint y: 187, endPoint x: 343, endPoint y: 131, distance: 322.0
click at [343, 131] on div "New Doc Collapse all Expand all Expand to root folders Getting Started DRAFT Pu…" at bounding box center [503, 256] width 907 height 424
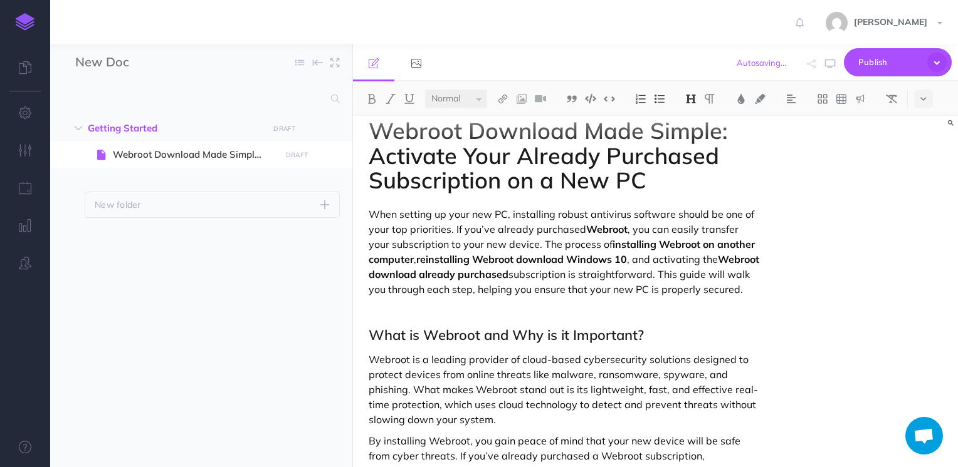
click at [733, 187] on h1 "Webroot Download Made Simple: Activate Your Already Purchased Subscription on a…" at bounding box center [564, 155] width 392 height 75
click at [937, 145] on div "Webroot Download Made Simple: Activate Your Already Purchased Subscription on a…" at bounding box center [655, 292] width 605 height 352
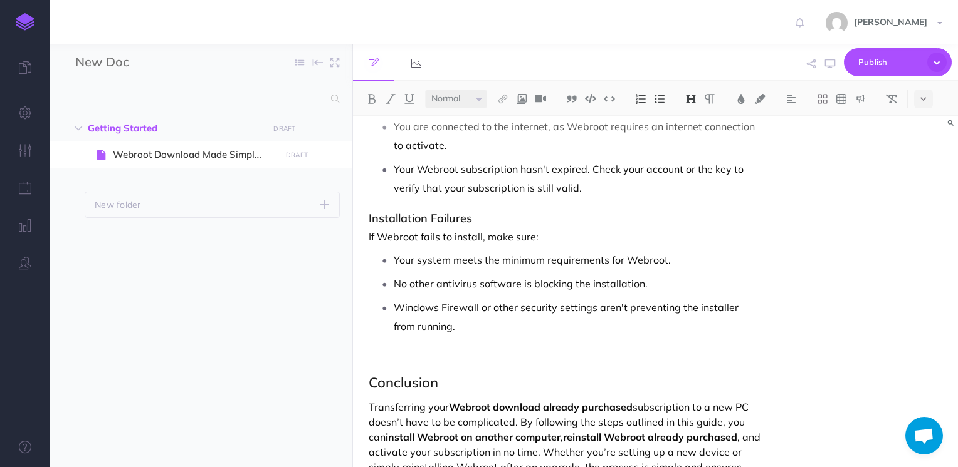
scroll to position [3181, 0]
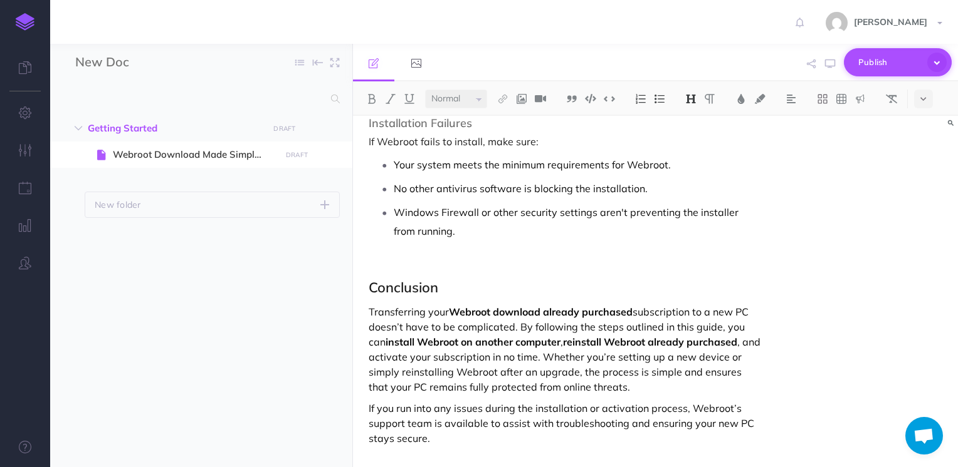
click at [898, 56] on span "Publish" at bounding box center [889, 62] width 63 height 19
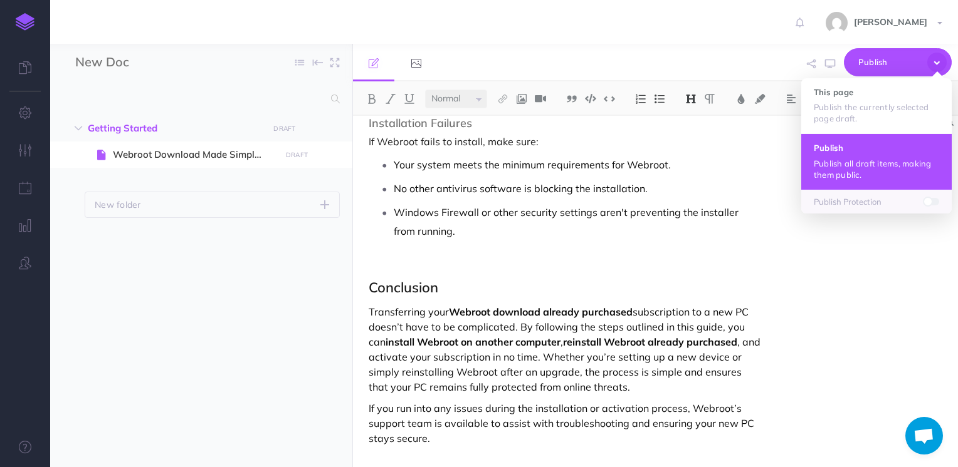
click at [864, 167] on p "Publish all draft items, making them public." at bounding box center [875, 169] width 125 height 23
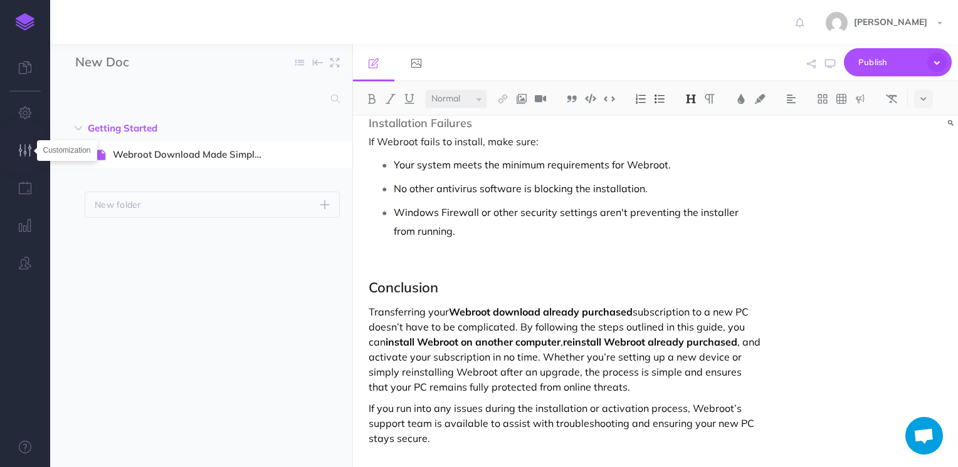
click at [22, 147] on icon "button" at bounding box center [25, 150] width 13 height 13
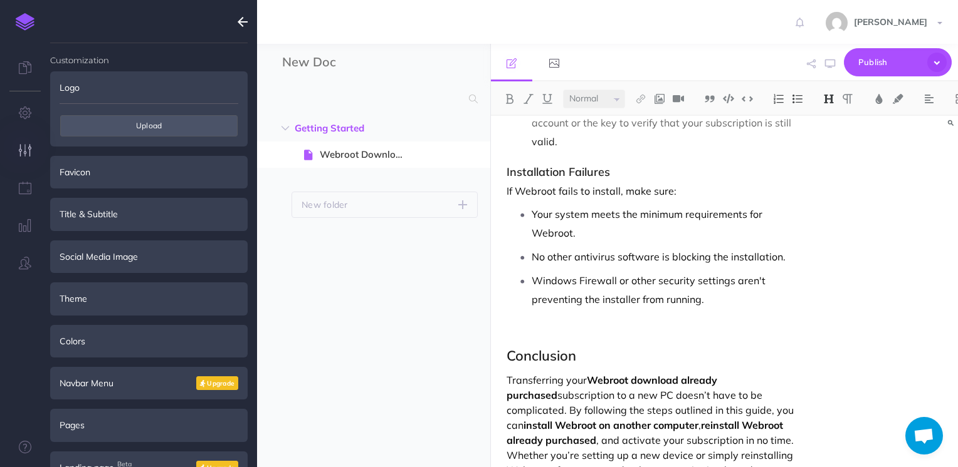
scroll to position [3927, 0]
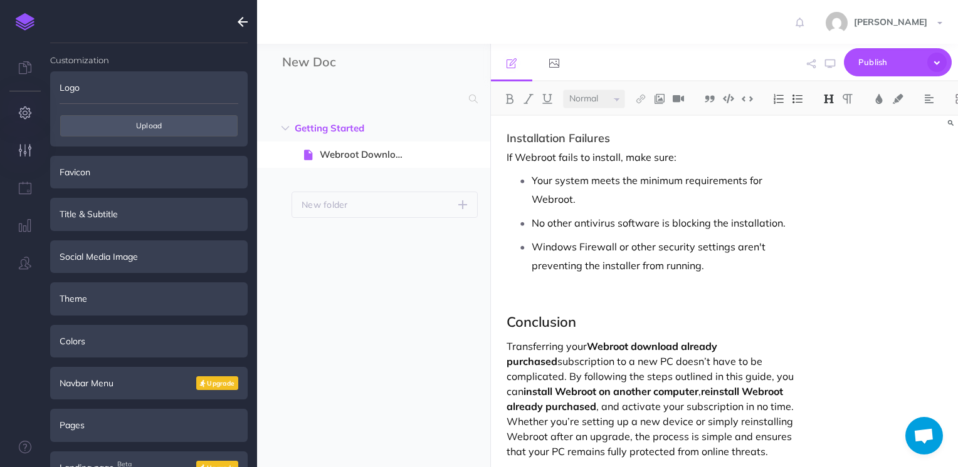
click at [22, 123] on button "button" at bounding box center [25, 114] width 50 height 38
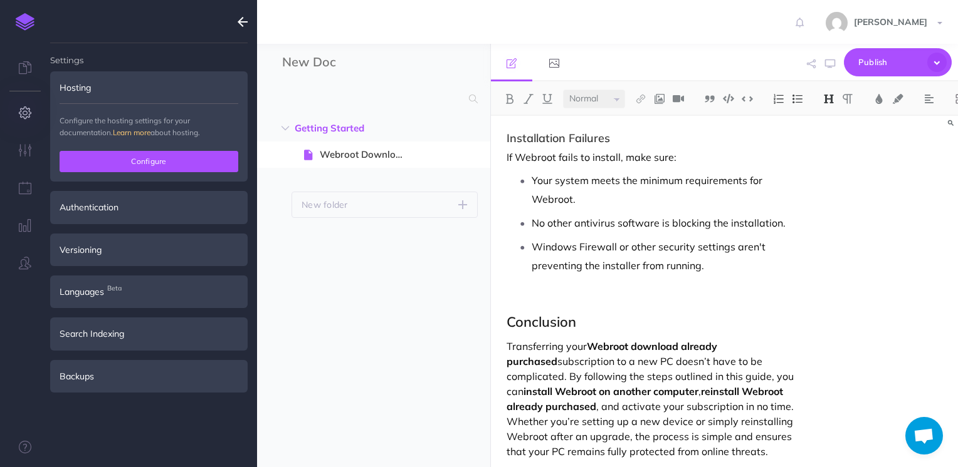
click at [105, 165] on button "Configure" at bounding box center [149, 161] width 179 height 21
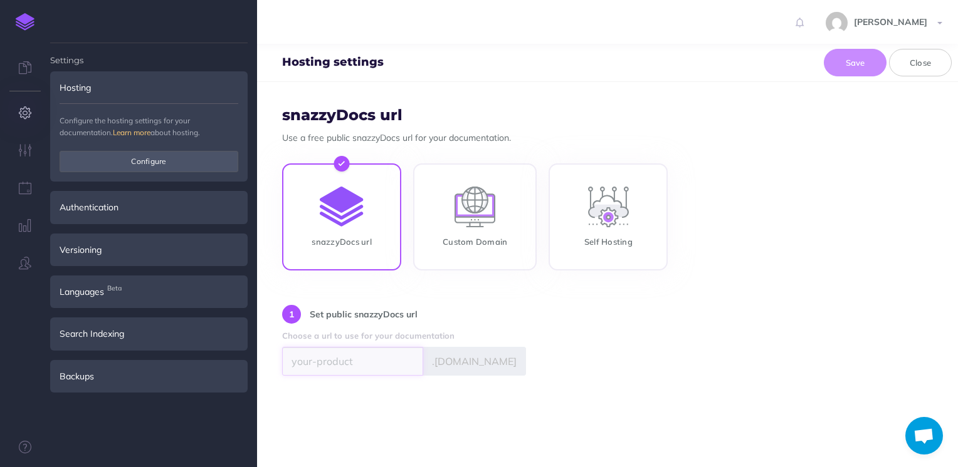
click at [358, 367] on input "text" at bounding box center [352, 361] width 141 height 29
type input "webrooticonx"
click at [639, 335] on div "1 Set public snazzyDocs url Choose a url to use for your documentation webrooti…" at bounding box center [607, 340] width 650 height 70
click at [842, 66] on button "Save" at bounding box center [854, 63] width 63 height 28
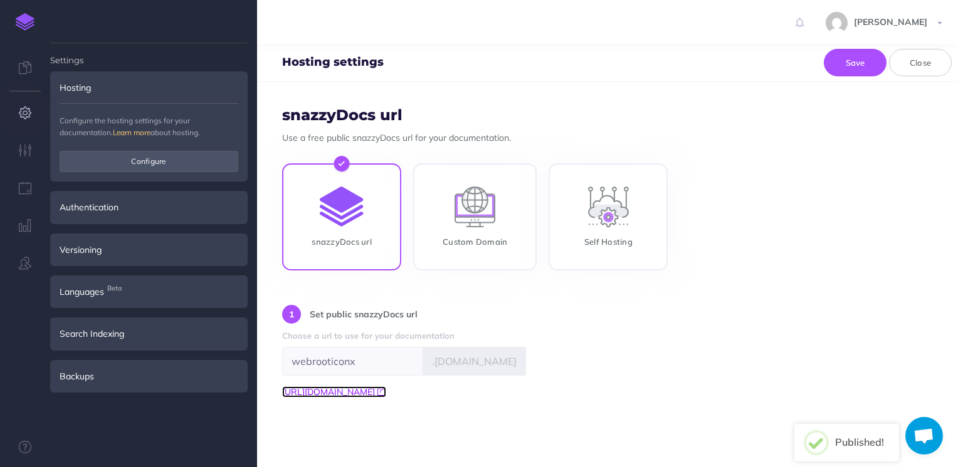
click at [386, 392] on link "https://webrooticonx.snazzydocs.com" at bounding box center [334, 392] width 104 height 11
click at [25, 156] on icon "button" at bounding box center [25, 150] width 13 height 13
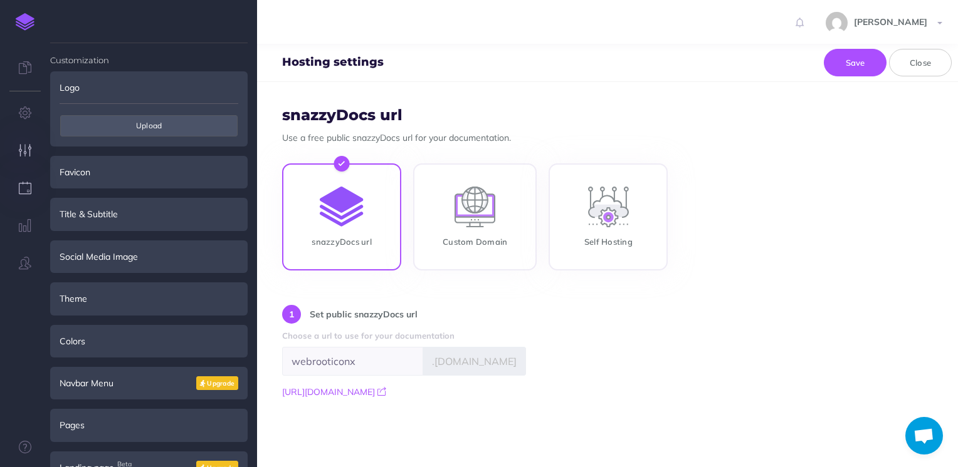
click at [33, 189] on button "button" at bounding box center [25, 189] width 50 height 38
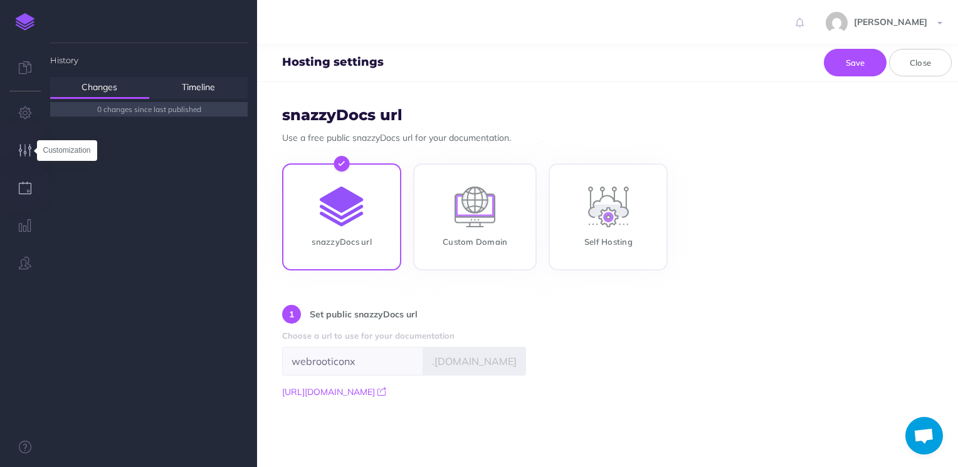
click at [26, 152] on icon "button" at bounding box center [25, 150] width 13 height 13
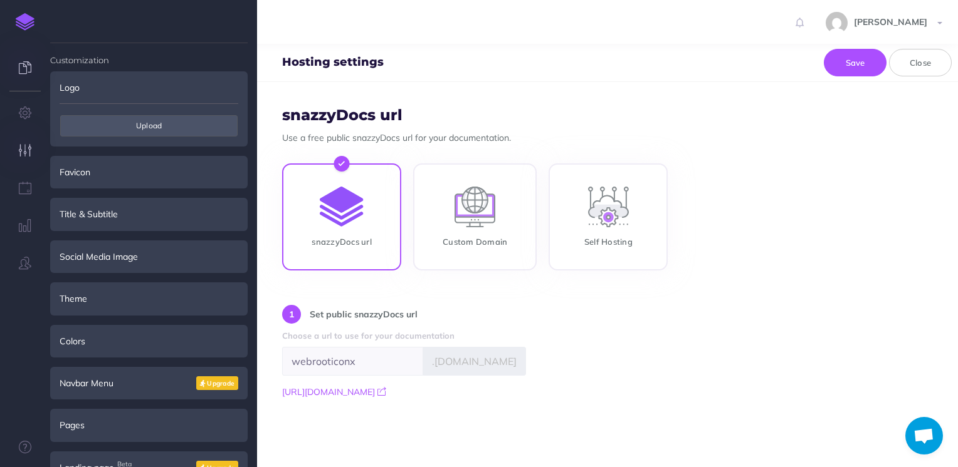
click at [25, 63] on icon at bounding box center [25, 67] width 13 height 13
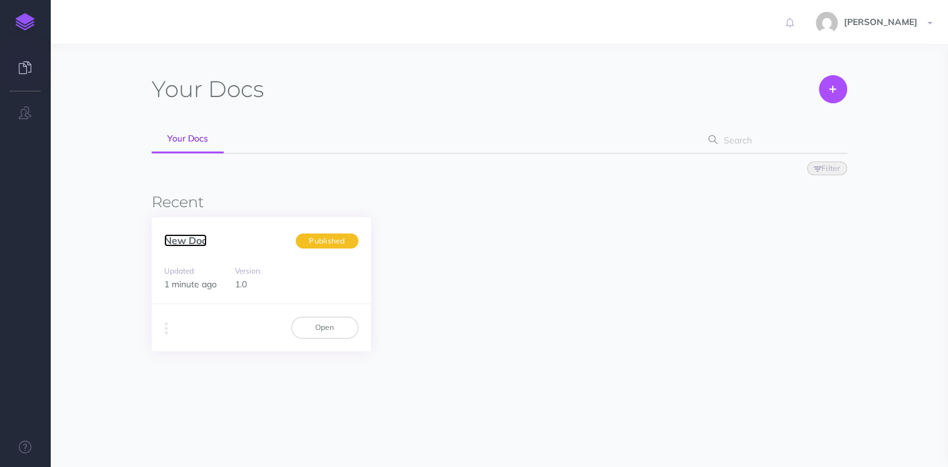
click at [191, 242] on link "New Doc" at bounding box center [185, 240] width 43 height 13
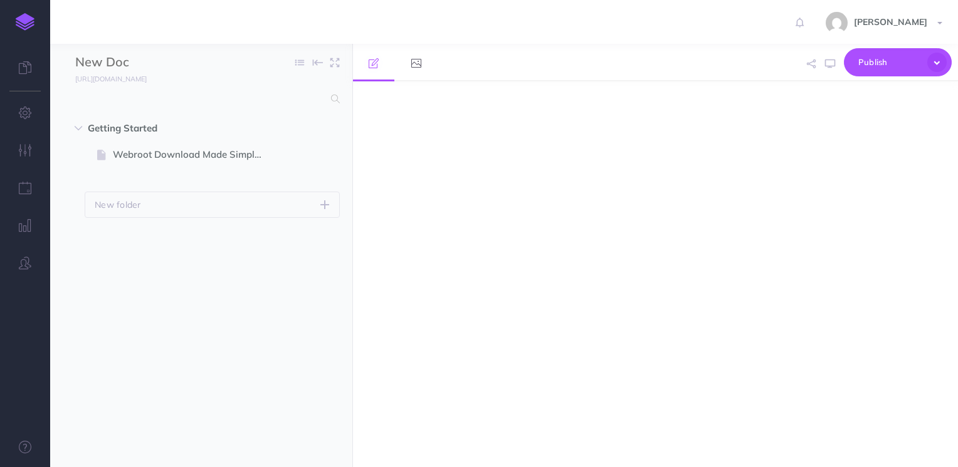
select select "null"
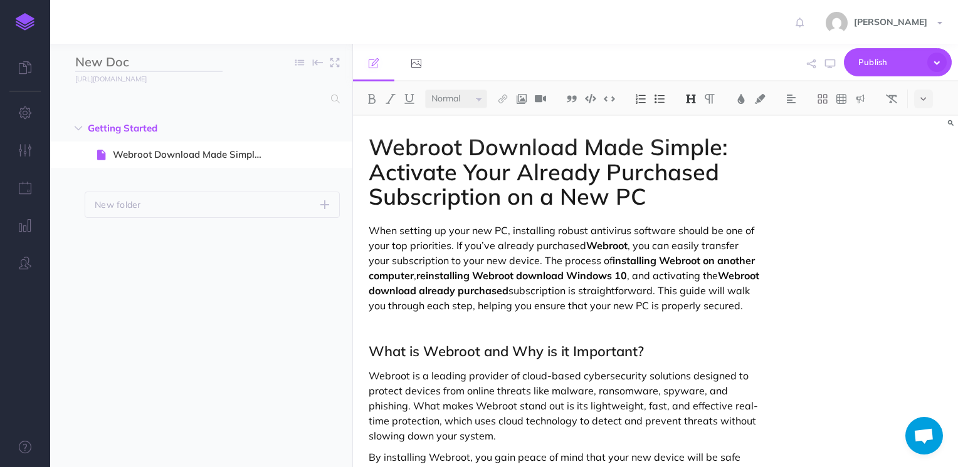
click at [122, 60] on input "New Doc" at bounding box center [148, 62] width 147 height 19
type input "WebrootDocS"
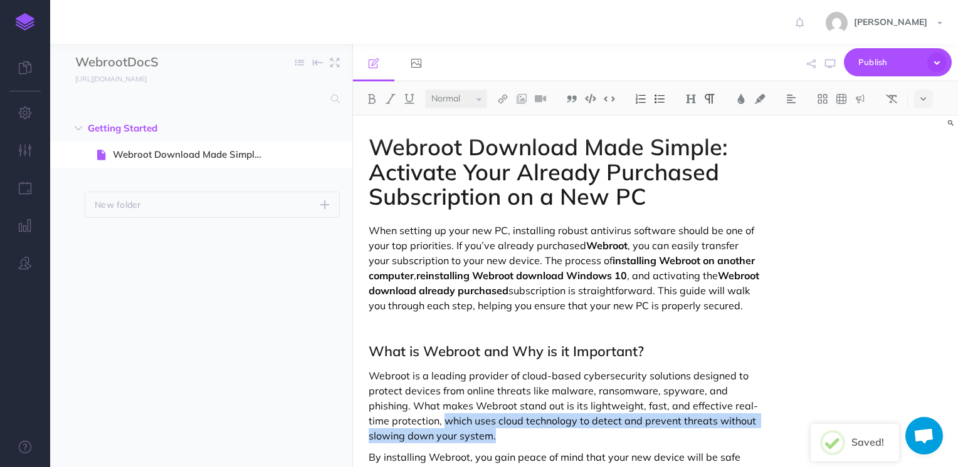
drag, startPoint x: 443, startPoint y: 437, endPoint x: 493, endPoint y: 452, distance: 52.2
click at [493, 444] on p "Webroot is a leading provider of cloud-based cybersecurity solutions designed t…" at bounding box center [564, 405] width 392 height 75
click at [502, 94] on img at bounding box center [502, 99] width 11 height 10
click at [505, 122] on icon at bounding box center [503, 121] width 10 height 9
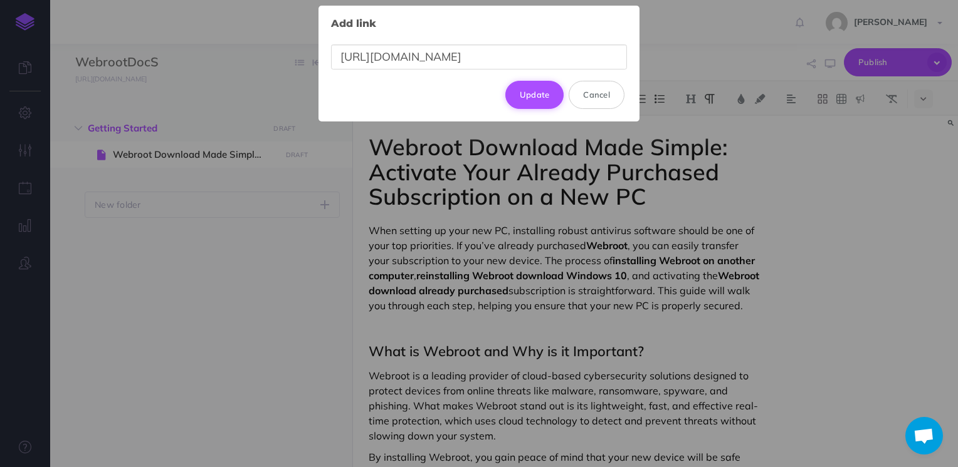
type input "https://webrooticonx.snazzydocs.com/"
click at [548, 91] on button "Update" at bounding box center [534, 95] width 59 height 28
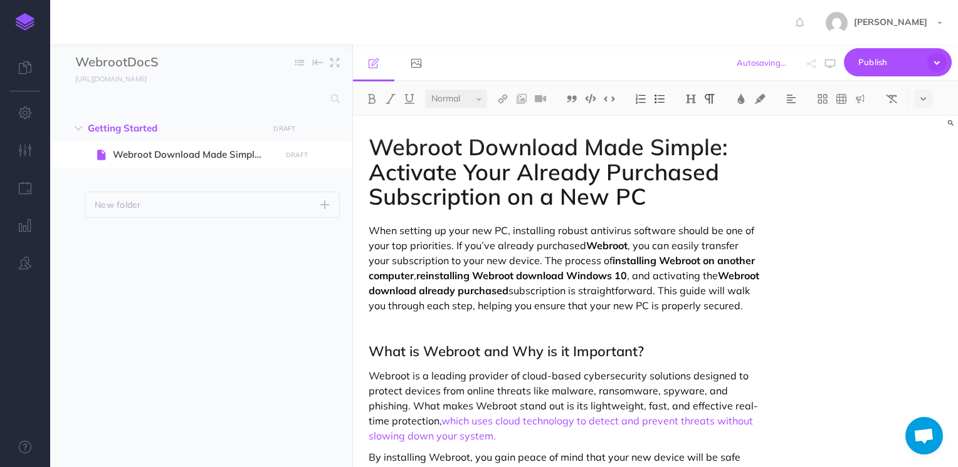
click at [945, 187] on div "Webroot Download Made Simple: Activate Your Already Purchased Subscription on a…" at bounding box center [655, 292] width 605 height 352
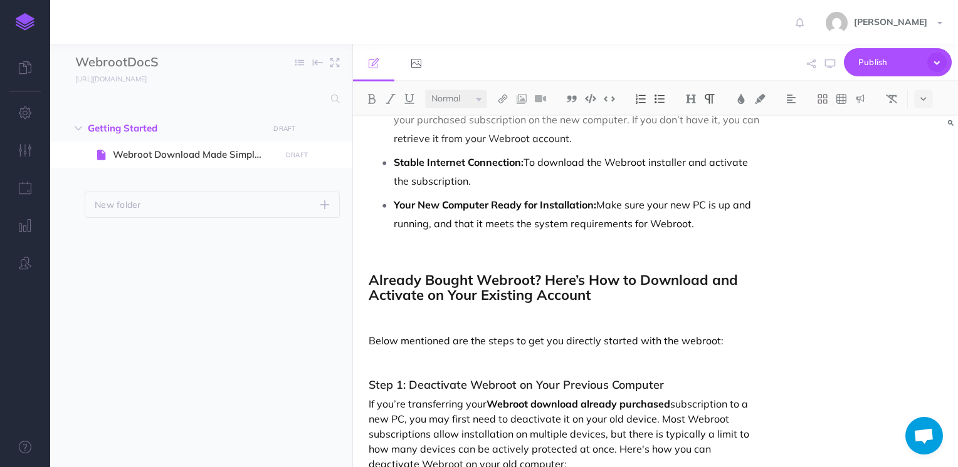
scroll to position [752, 0]
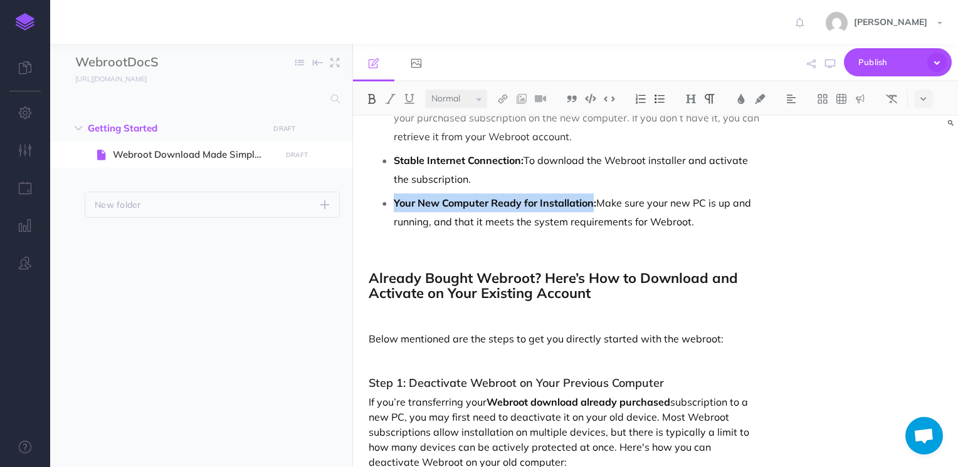
drag, startPoint x: 594, startPoint y: 219, endPoint x: 393, endPoint y: 212, distance: 201.3
click at [394, 212] on li "Your New Computer Ready for Installation: Make sure your new PC is up and runni…" at bounding box center [577, 213] width 367 height 38
click at [504, 97] on img at bounding box center [502, 99] width 11 height 10
click at [504, 117] on icon at bounding box center [503, 121] width 10 height 9
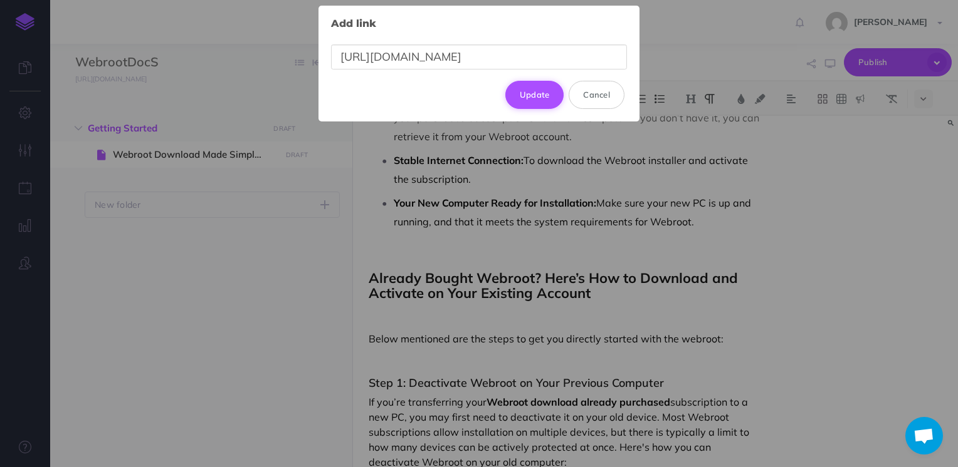
type input "https://webrooticonx.snazzydocs.com/"
click at [535, 89] on button "Update" at bounding box center [534, 95] width 59 height 28
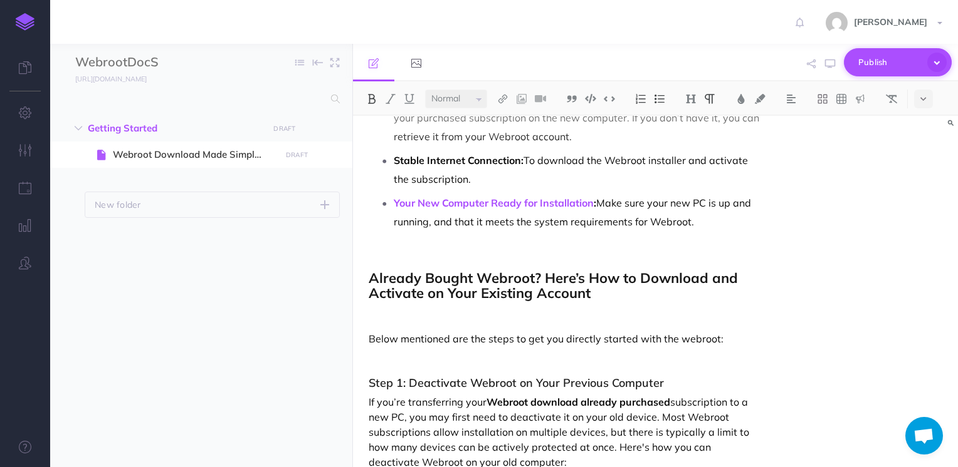
click at [881, 74] on button "Publish" at bounding box center [897, 62] width 108 height 28
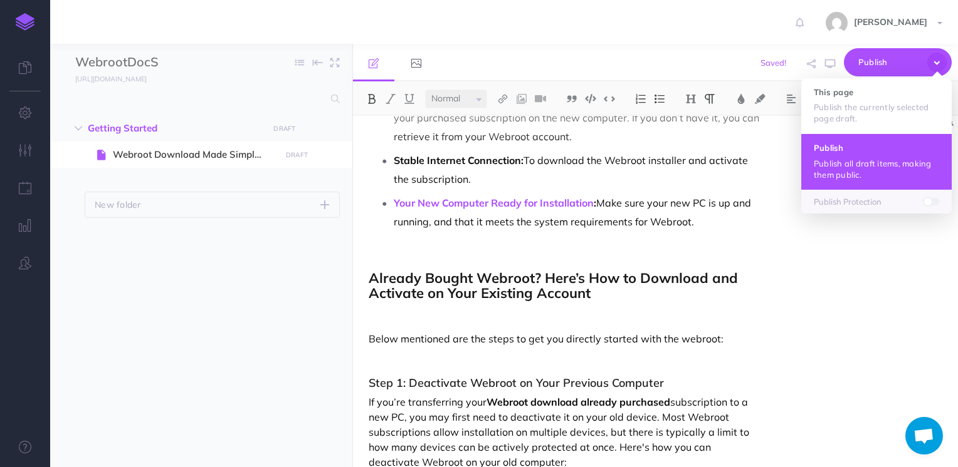
click at [877, 154] on button "Publish Publish all draft items, making them public." at bounding box center [876, 161] width 150 height 56
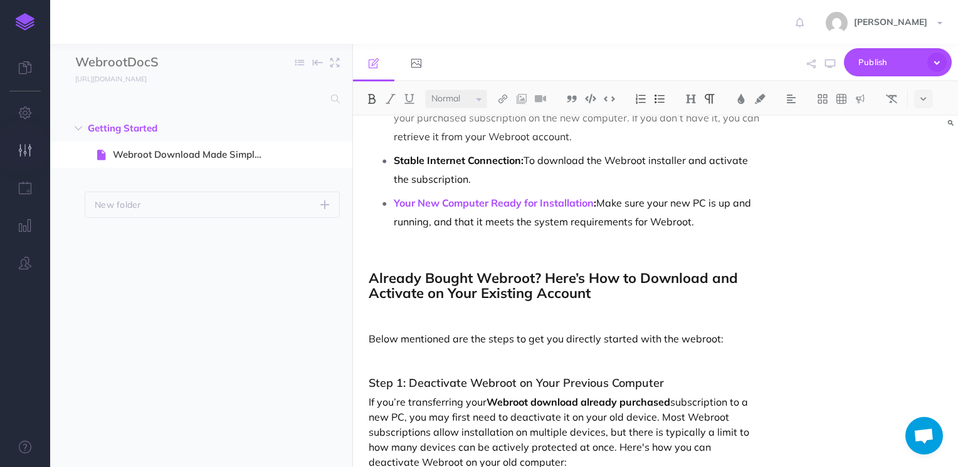
click at [31, 164] on button "button" at bounding box center [25, 151] width 50 height 38
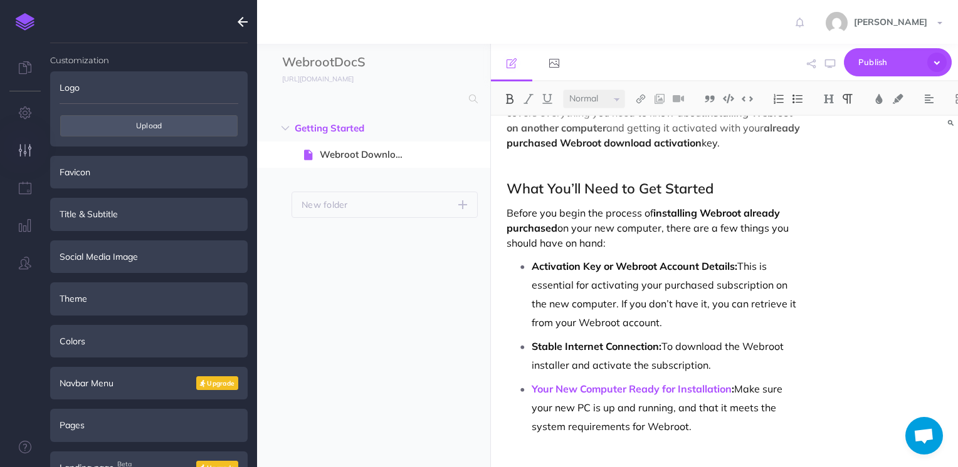
scroll to position [905, 0]
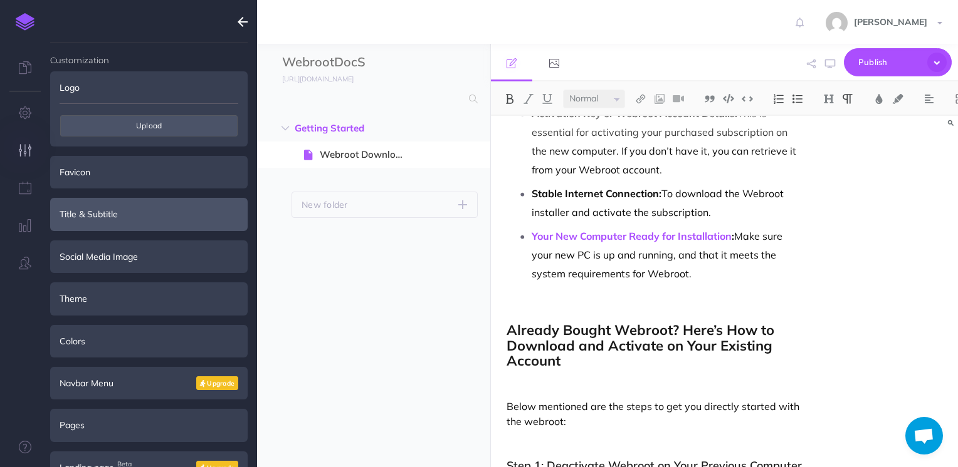
click at [122, 220] on div "Title & Subtitle" at bounding box center [148, 214] width 197 height 33
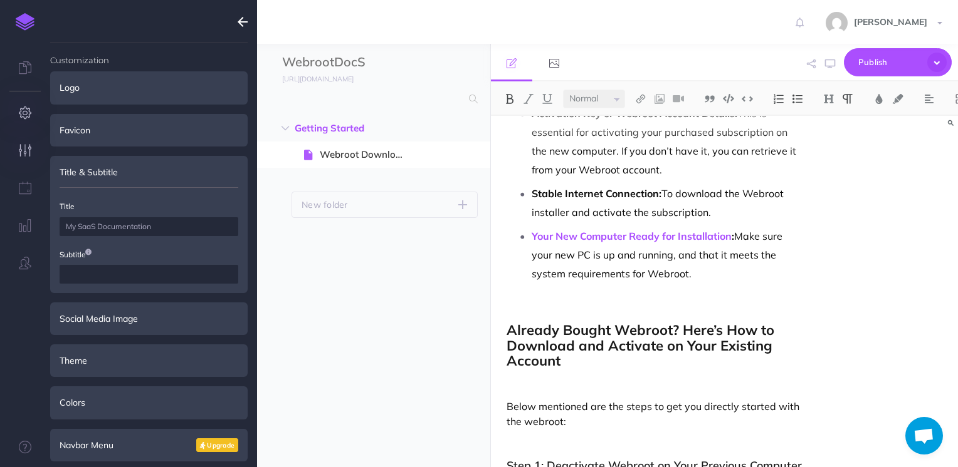
click at [25, 118] on icon "button" at bounding box center [25, 113] width 13 height 13
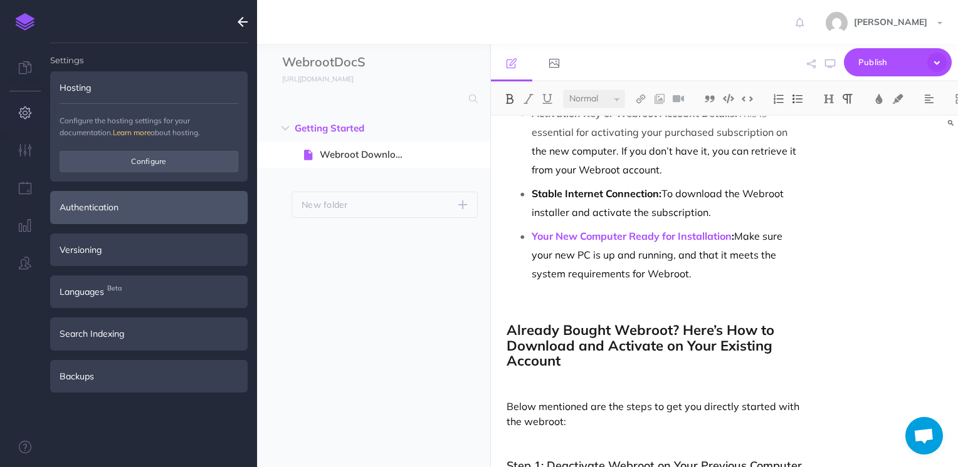
click at [140, 202] on div "Authentication" at bounding box center [148, 207] width 197 height 33
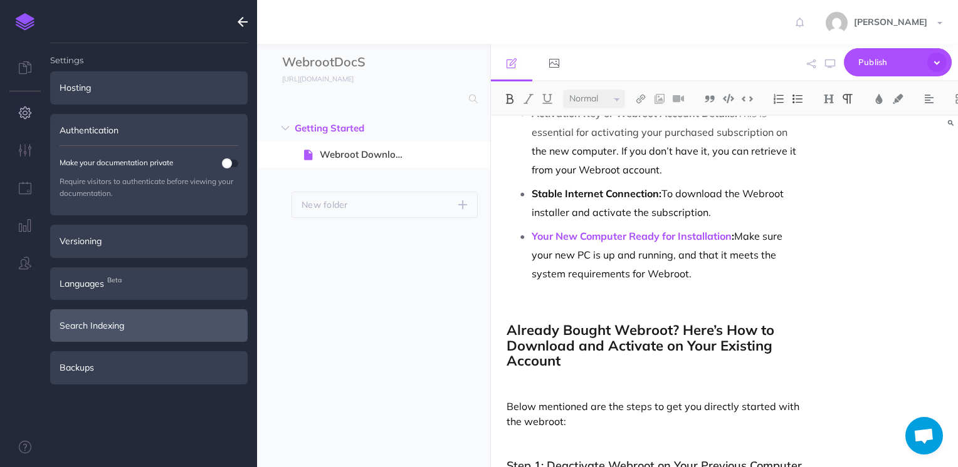
click at [153, 313] on div "Search Indexing" at bounding box center [148, 326] width 197 height 33
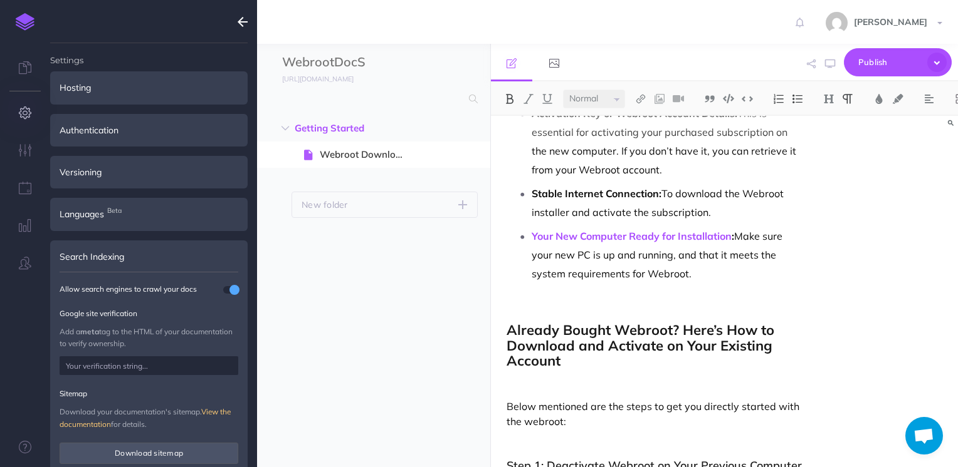
click at [158, 362] on input "text" at bounding box center [149, 366] width 179 height 19
paste input "<meta name="google-site-verification" content="sMrnlC7C2sOSq9IIBeJgjWc_FtijF0c_…"
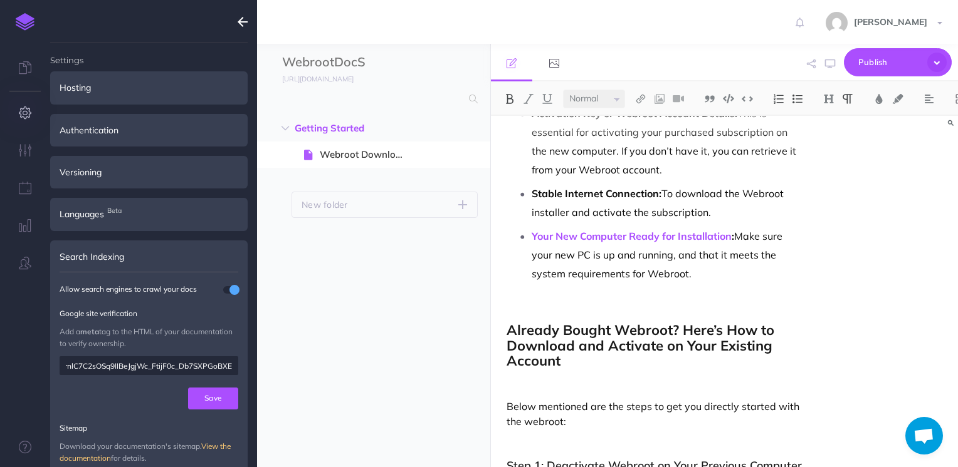
scroll to position [0, 0]
drag, startPoint x: 187, startPoint y: 363, endPoint x: -3, endPoint y: 349, distance: 189.8
click at [0, 349] on html "Toggle Navigation Marshal William Settings Account Settings Teams Create Team S…" at bounding box center [479, 233] width 958 height 467
click at [212, 367] on input "<meta name="google-site-verification" content="sMrnlC7C2sOSq9IIBeJgjWc_FtijF0c_…" at bounding box center [149, 366] width 179 height 19
drag, startPoint x: 201, startPoint y: 363, endPoint x: -3, endPoint y: 352, distance: 204.0
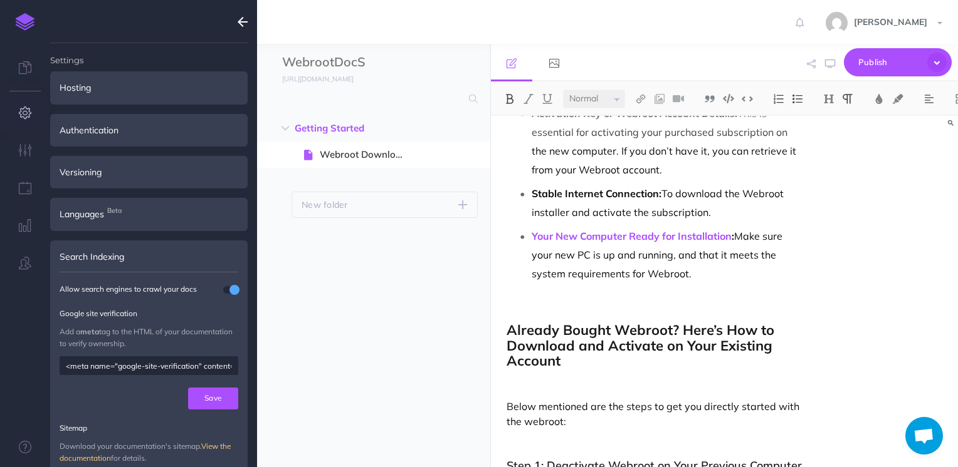
click at [0, 352] on html "Toggle Navigation Marshal William Settings Account Settings Teams Create Team S…" at bounding box center [479, 233] width 958 height 467
drag, startPoint x: 100, startPoint y: 363, endPoint x: 6, endPoint y: 355, distance: 94.4
click at [6, 355] on div "Settings Hosting Configure the hosting settings for your documentation. Learn m…" at bounding box center [25, 233] width 50 height 467
type input "sMrnlC7C2sOSq9IIBeJgjWc_FtijF0c_Db7SXPGoBXE"
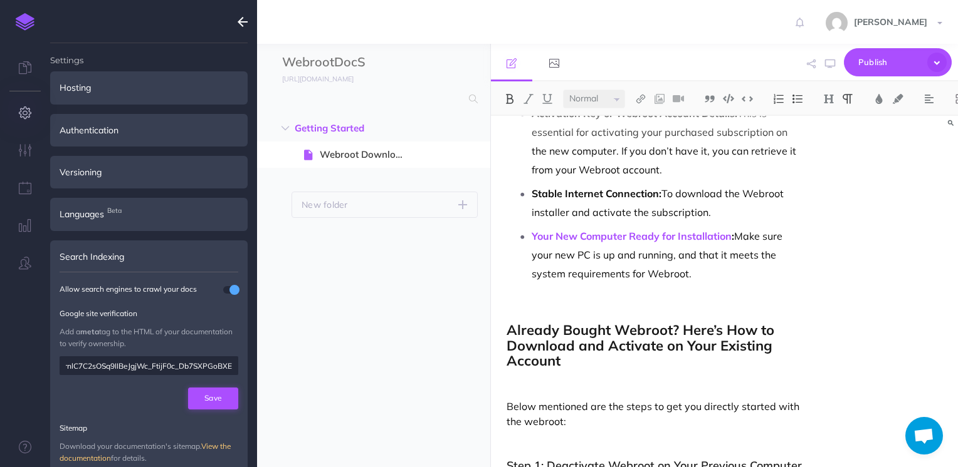
scroll to position [0, 0]
click at [197, 399] on button "Save" at bounding box center [213, 398] width 50 height 21
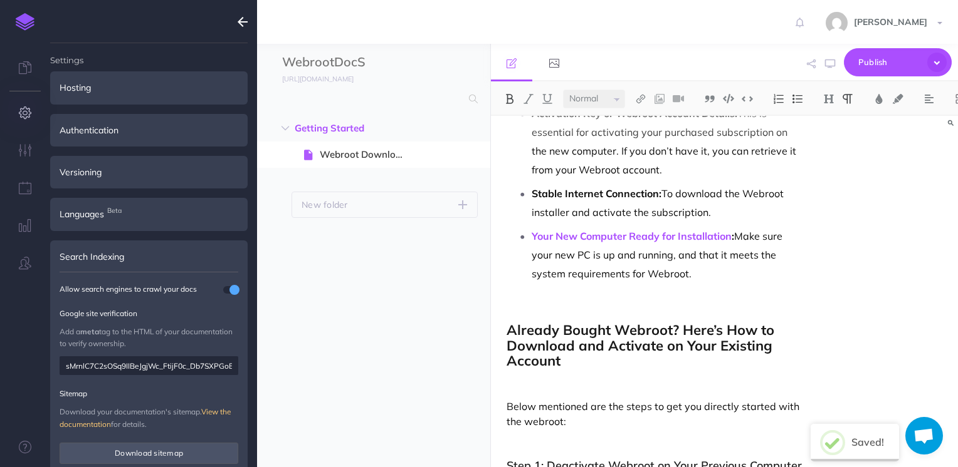
drag, startPoint x: 356, startPoint y: 381, endPoint x: 287, endPoint y: 392, distance: 69.8
click at [287, 392] on ul "Getting Started New folder Add a new folder inside this folder New page Add a n…" at bounding box center [373, 275] width 233 height 320
click at [869, 60] on span "Publish" at bounding box center [889, 62] width 63 height 19
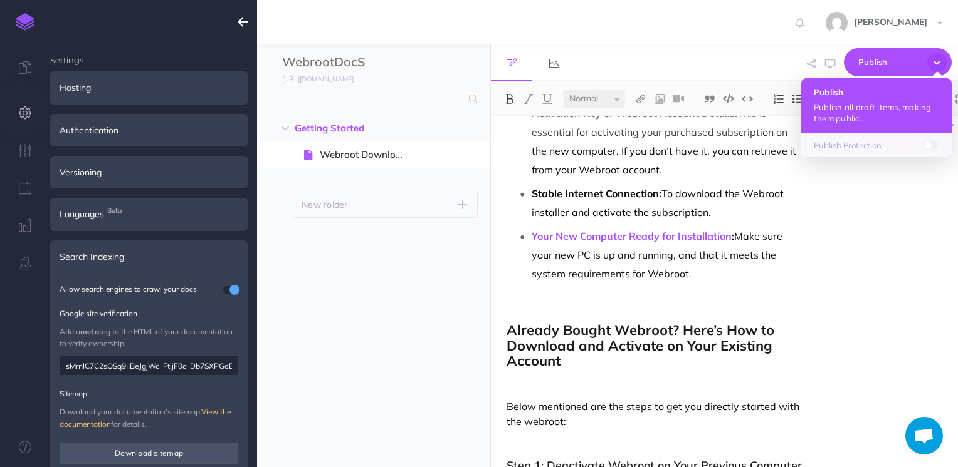
click at [865, 117] on p "Publish all draft items, making them public." at bounding box center [875, 113] width 125 height 23
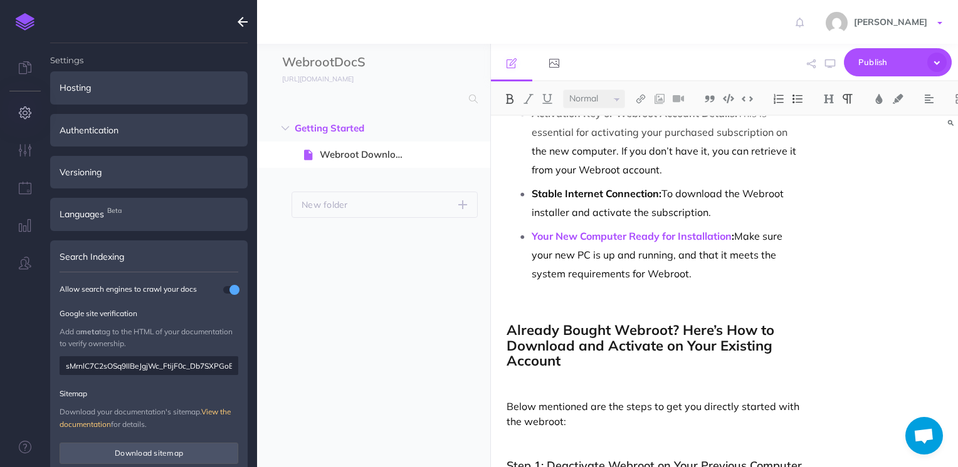
click at [927, 21] on span "Marshal William" at bounding box center [890, 21] width 86 height 11
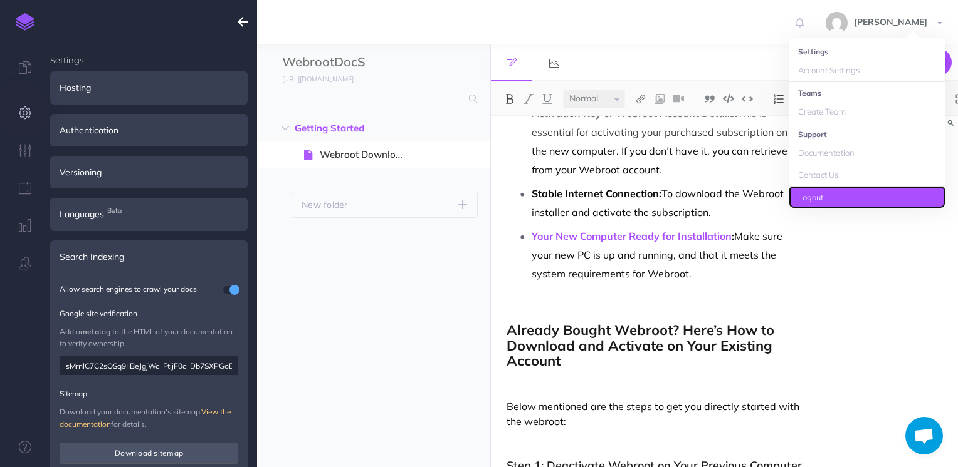
click at [862, 197] on link "Logout" at bounding box center [866, 198] width 157 height 22
